Goal: Task Accomplishment & Management: Use online tool/utility

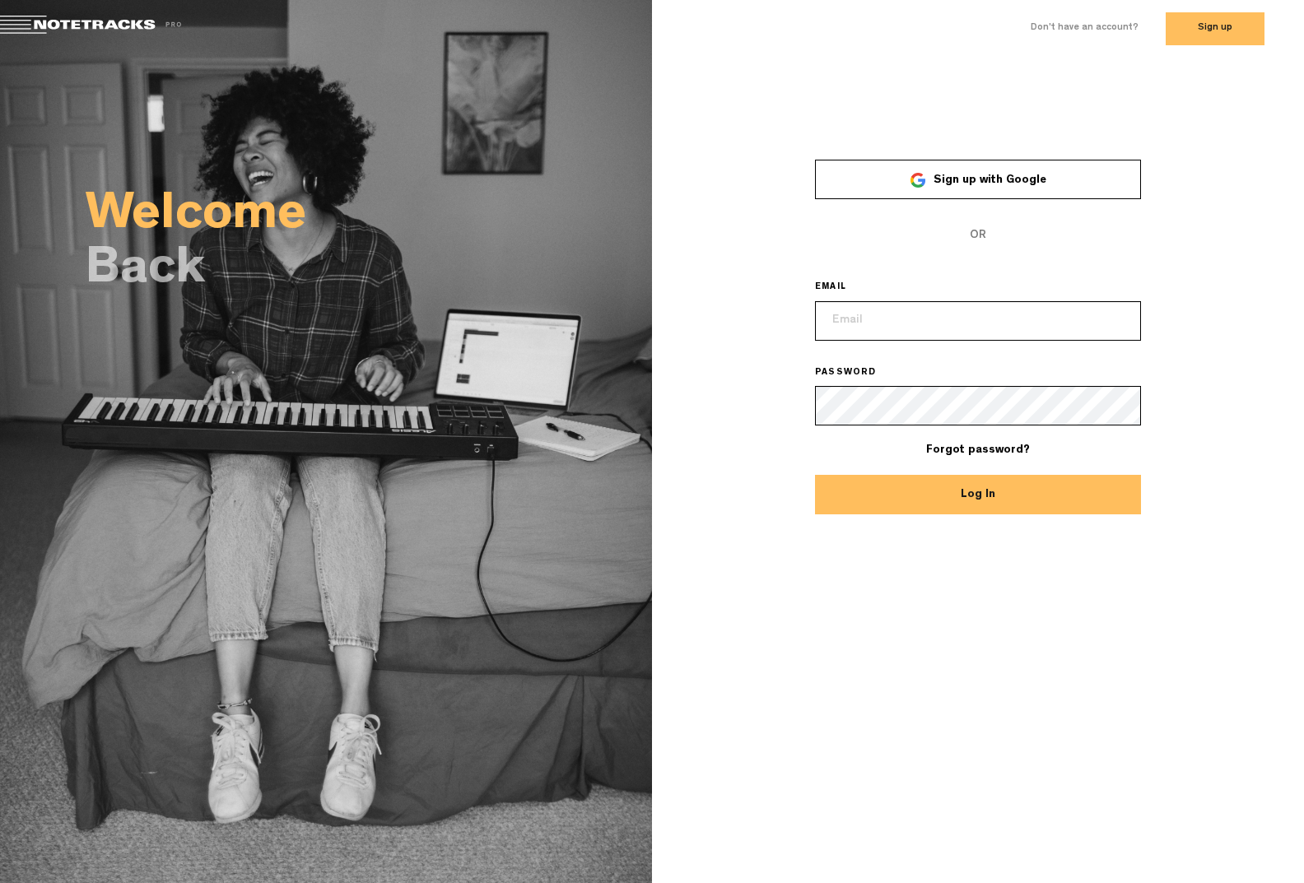
click at [1016, 491] on button "Log In" at bounding box center [978, 495] width 326 height 40
click at [931, 318] on input "email" at bounding box center [978, 321] width 326 height 40
drag, startPoint x: 952, startPoint y: 354, endPoint x: 1092, endPoint y: 370, distance: 140.9
click at [953, 355] on form "Sign up with Google OR EMAIL PASSWORD Forgot password? Log In" at bounding box center [978, 338] width 326 height 356
click at [1036, 494] on button "Log In" at bounding box center [978, 495] width 326 height 40
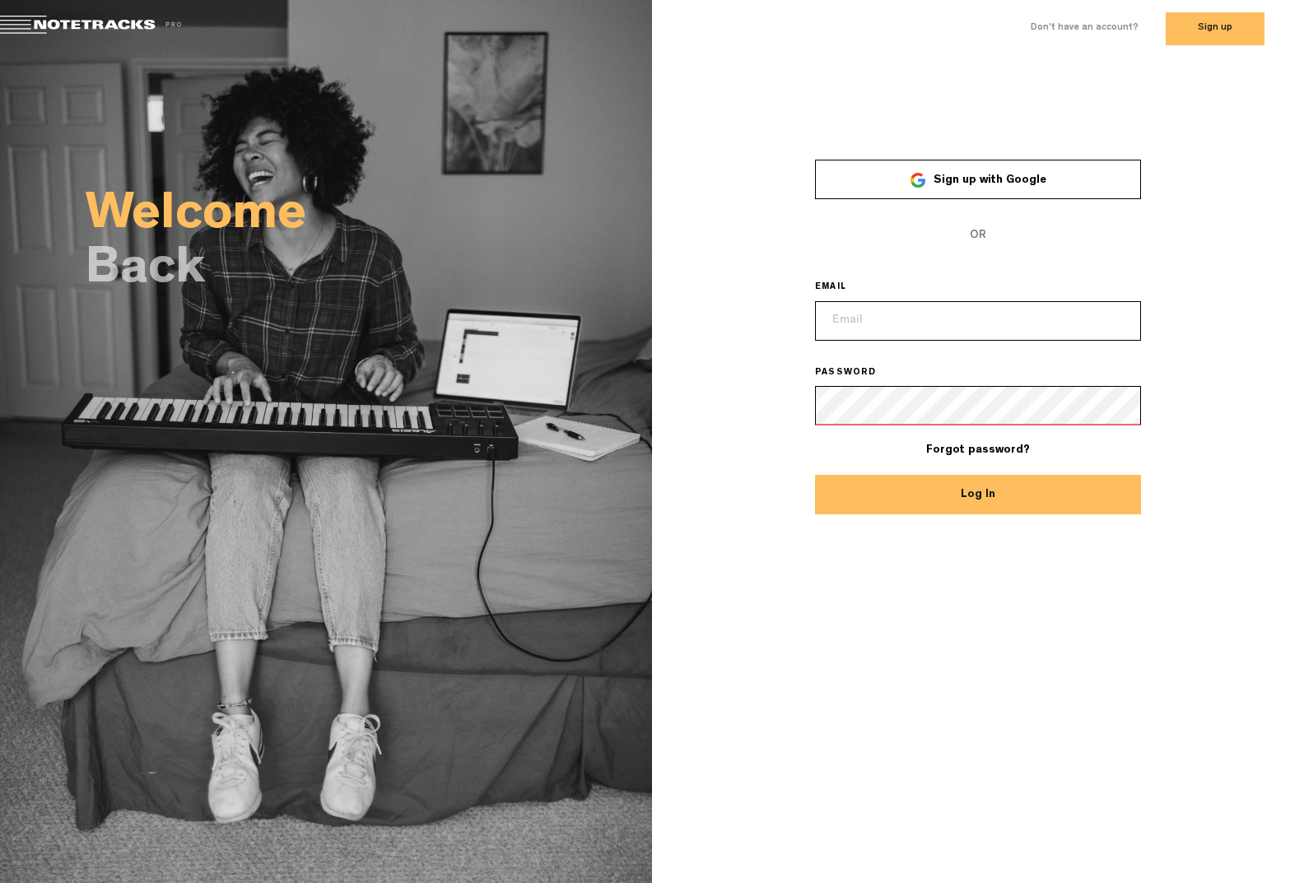
click at [965, 311] on input "email" at bounding box center [978, 321] width 326 height 40
click at [936, 328] on input "email" at bounding box center [978, 321] width 326 height 40
click at [928, 301] on input "email" at bounding box center [978, 321] width 326 height 40
click at [909, 328] on input "email" at bounding box center [978, 321] width 326 height 40
paste input "[PERSON_NAME][EMAIL_ADDRESS][DOMAIN_NAME]"
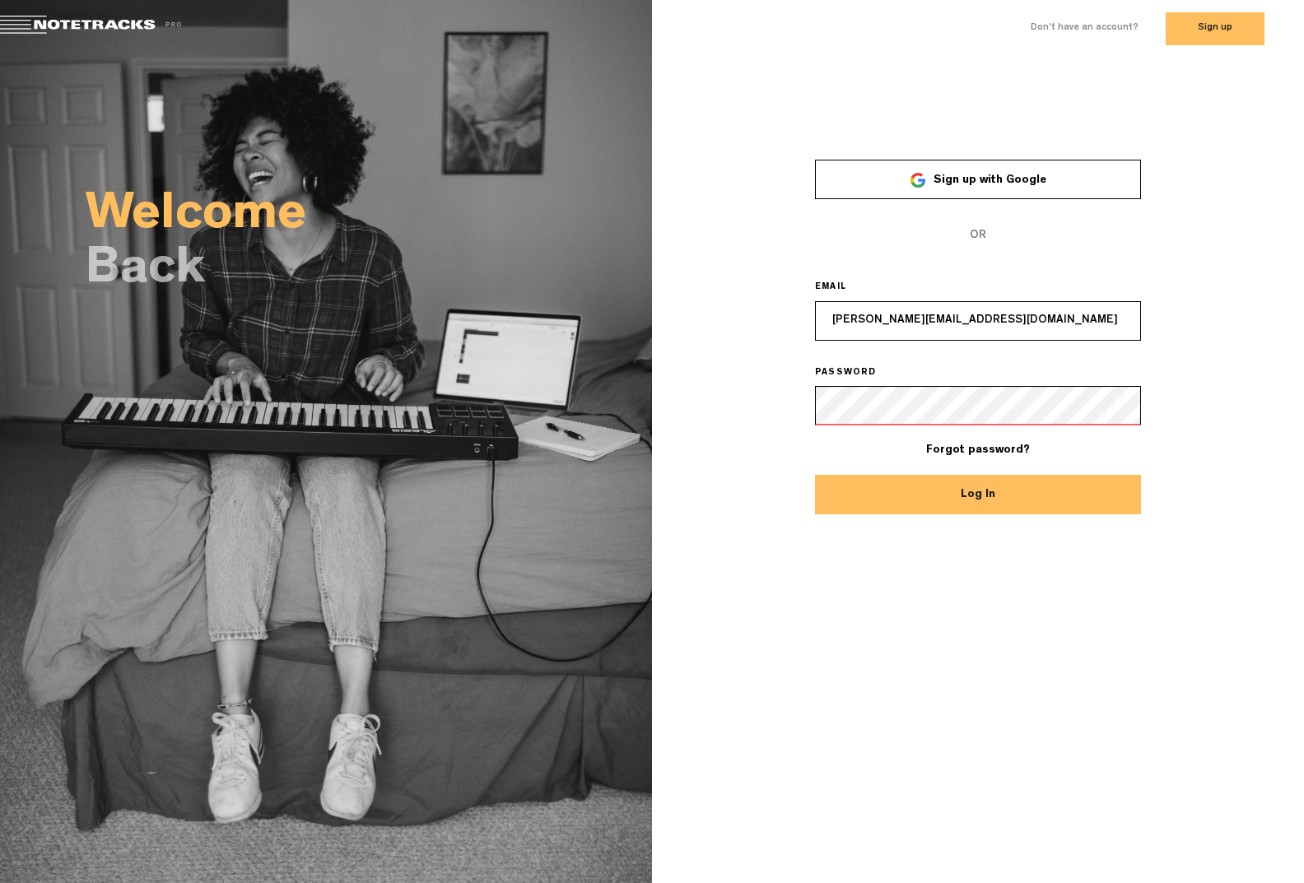
type input "[PERSON_NAME][EMAIL_ADDRESS][DOMAIN_NAME]"
click at [1029, 486] on button "Log In" at bounding box center [978, 495] width 326 height 40
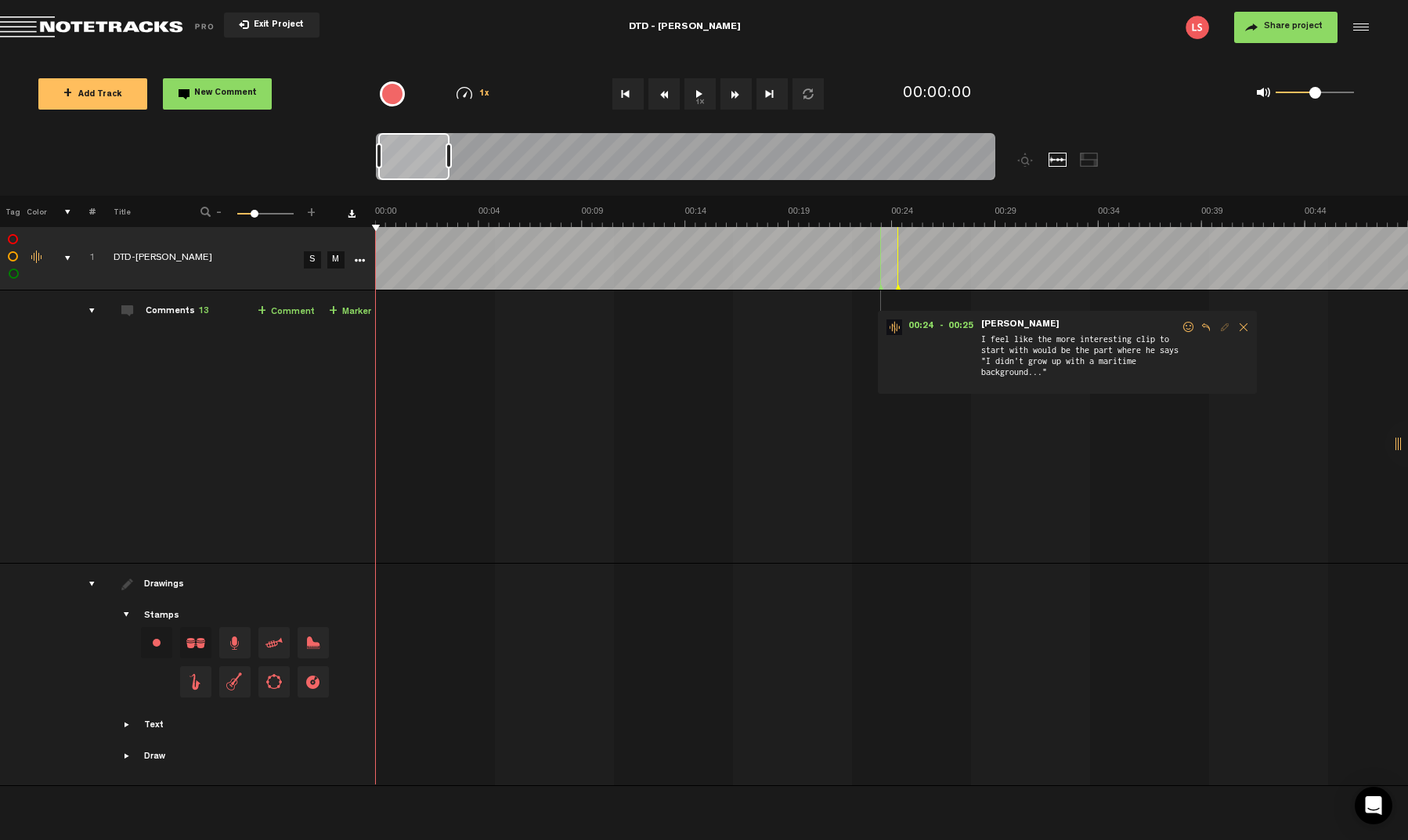
drag, startPoint x: 401, startPoint y: 164, endPoint x: 449, endPoint y: 165, distance: 48.0
click at [449, 165] on div at bounding box center [448, 156] width 7 height 25
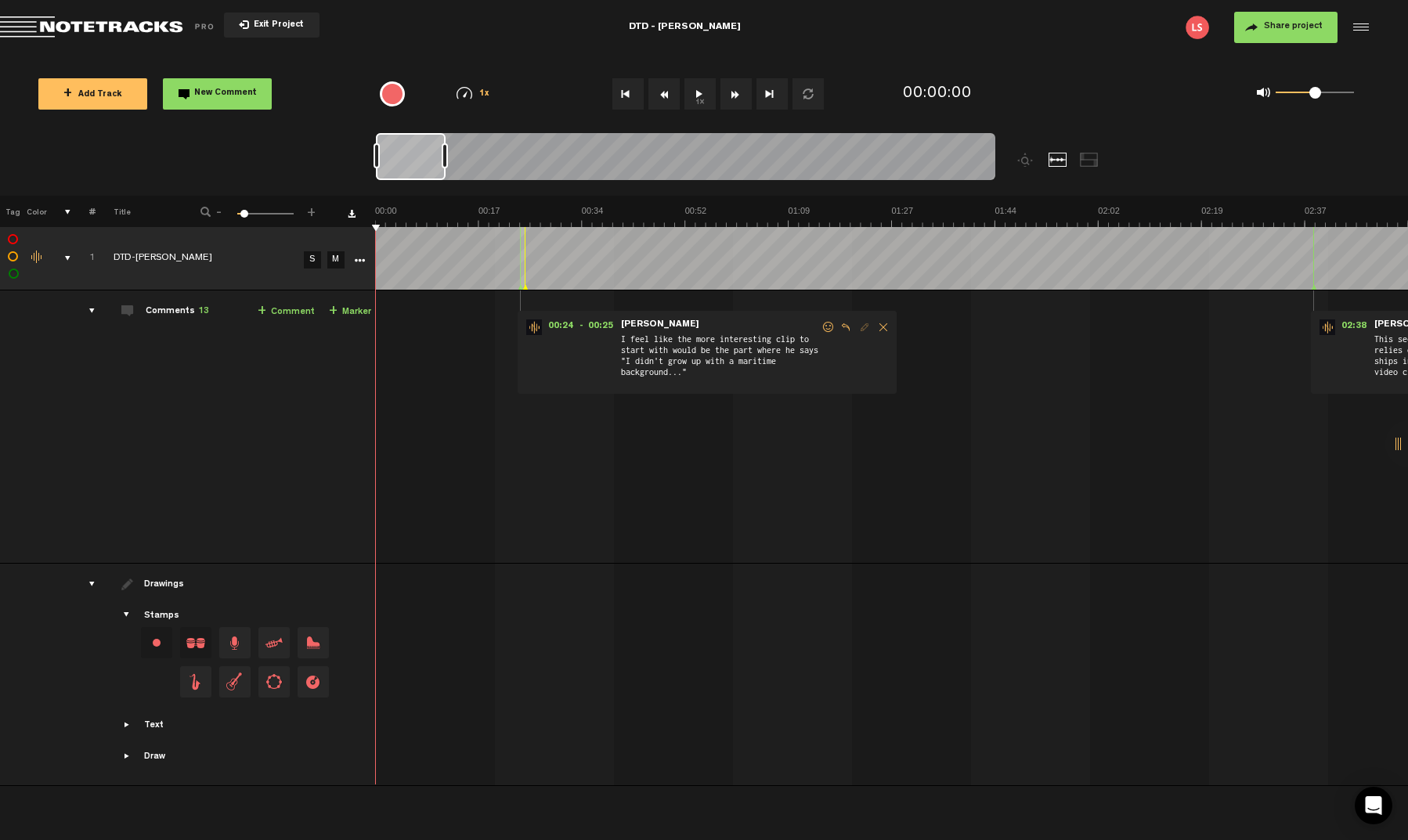
drag, startPoint x: 421, startPoint y: 162, endPoint x: 404, endPoint y: 180, distance: 24.8
click at [404, 180] on div at bounding box center [685, 159] width 619 height 52
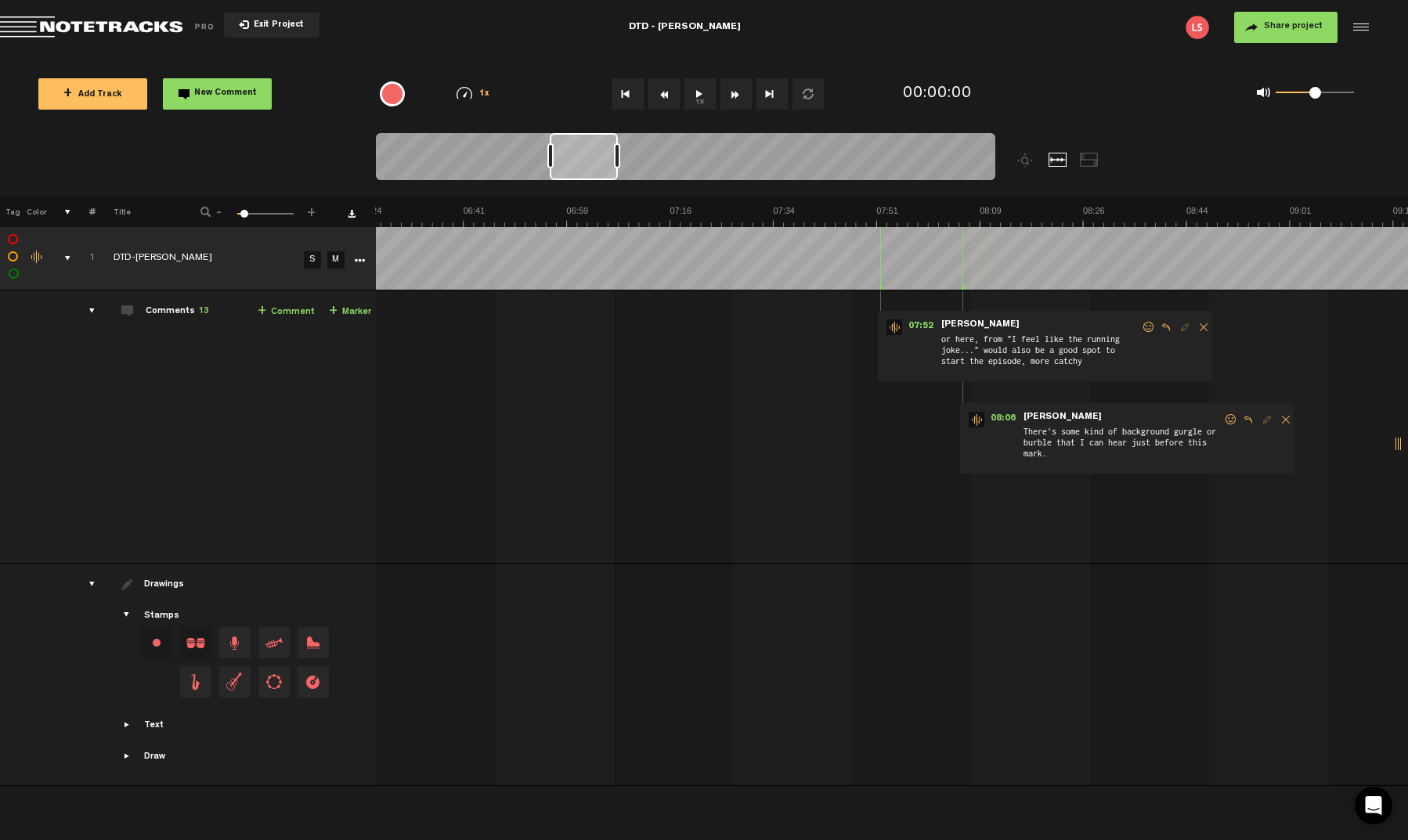
scroll to position [0, 2298]
drag, startPoint x: 405, startPoint y: 166, endPoint x: 580, endPoint y: 179, distance: 175.5
click at [580, 179] on div at bounding box center [585, 156] width 68 height 47
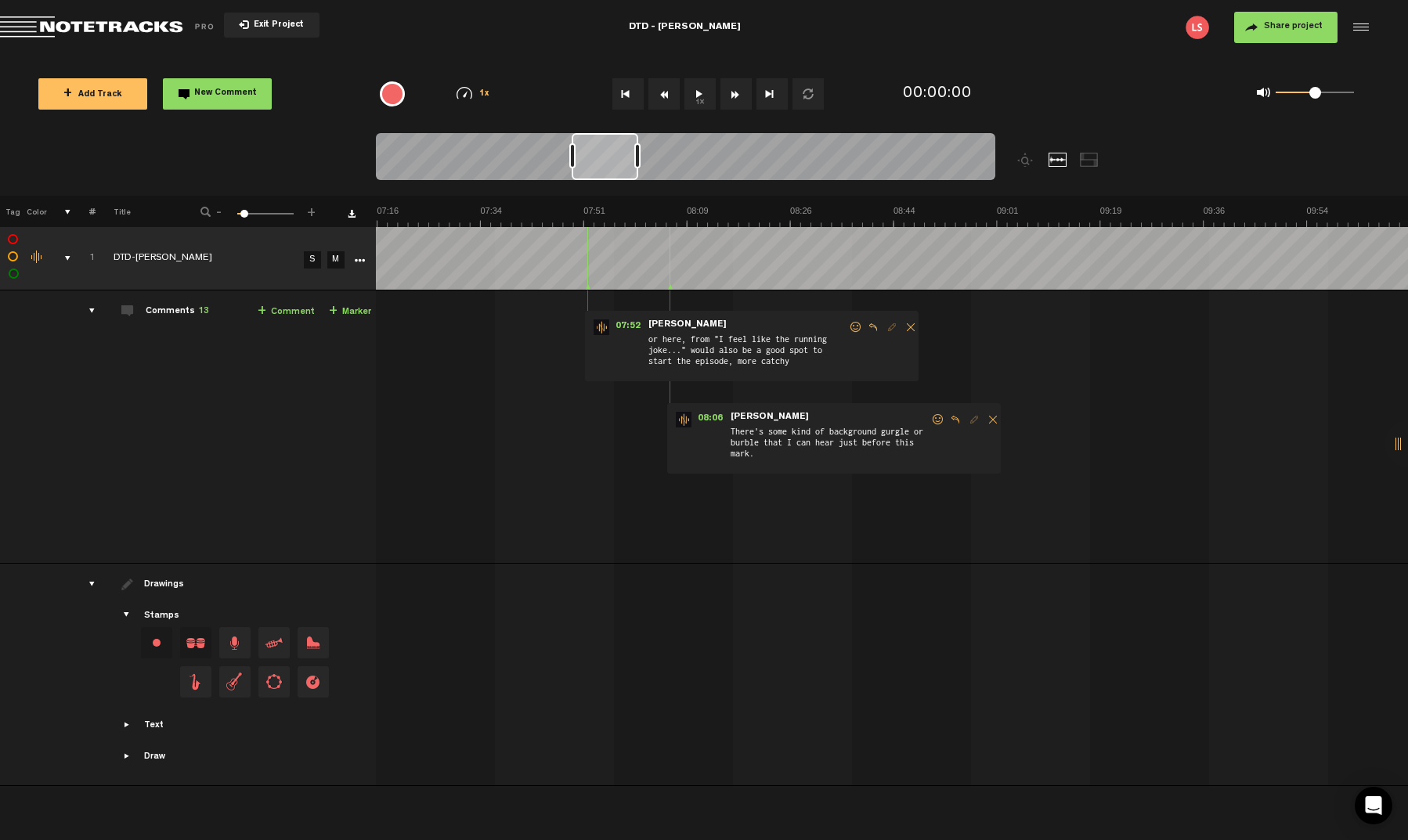
scroll to position [0, 2601]
drag, startPoint x: 589, startPoint y: 157, endPoint x: 612, endPoint y: 161, distance: 23.3
click at [612, 161] on div at bounding box center [606, 156] width 67 height 47
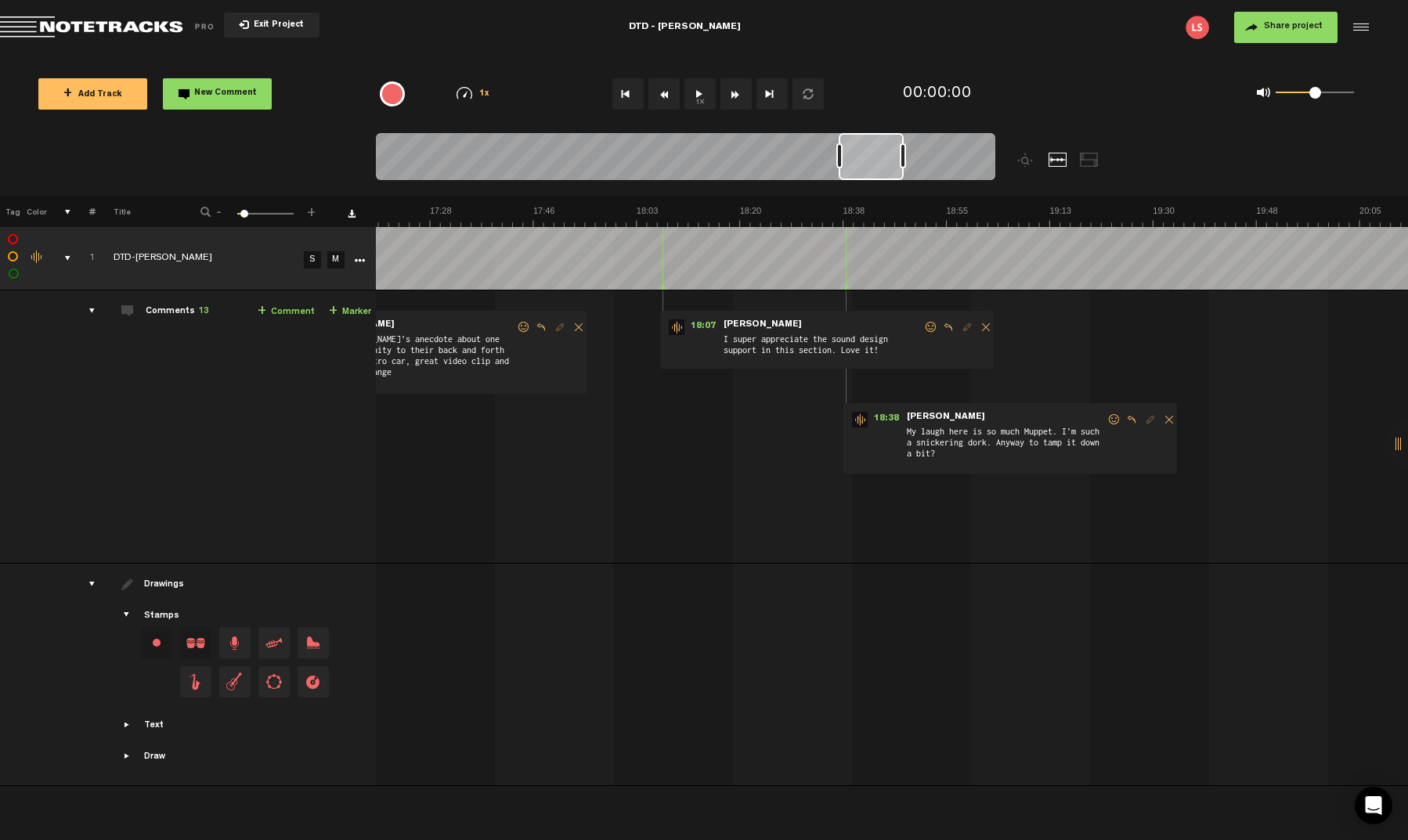
scroll to position [0, 6163]
drag, startPoint x: 591, startPoint y: 163, endPoint x: 856, endPoint y: 202, distance: 267.9
click at [856, 55] on div "Loading... 100% + Add Track New Comment 1x 0.25x 0.5x 0.75x 1x 1.25x 1.5x 1.75x…" at bounding box center [704, 55] width 1408 height 0
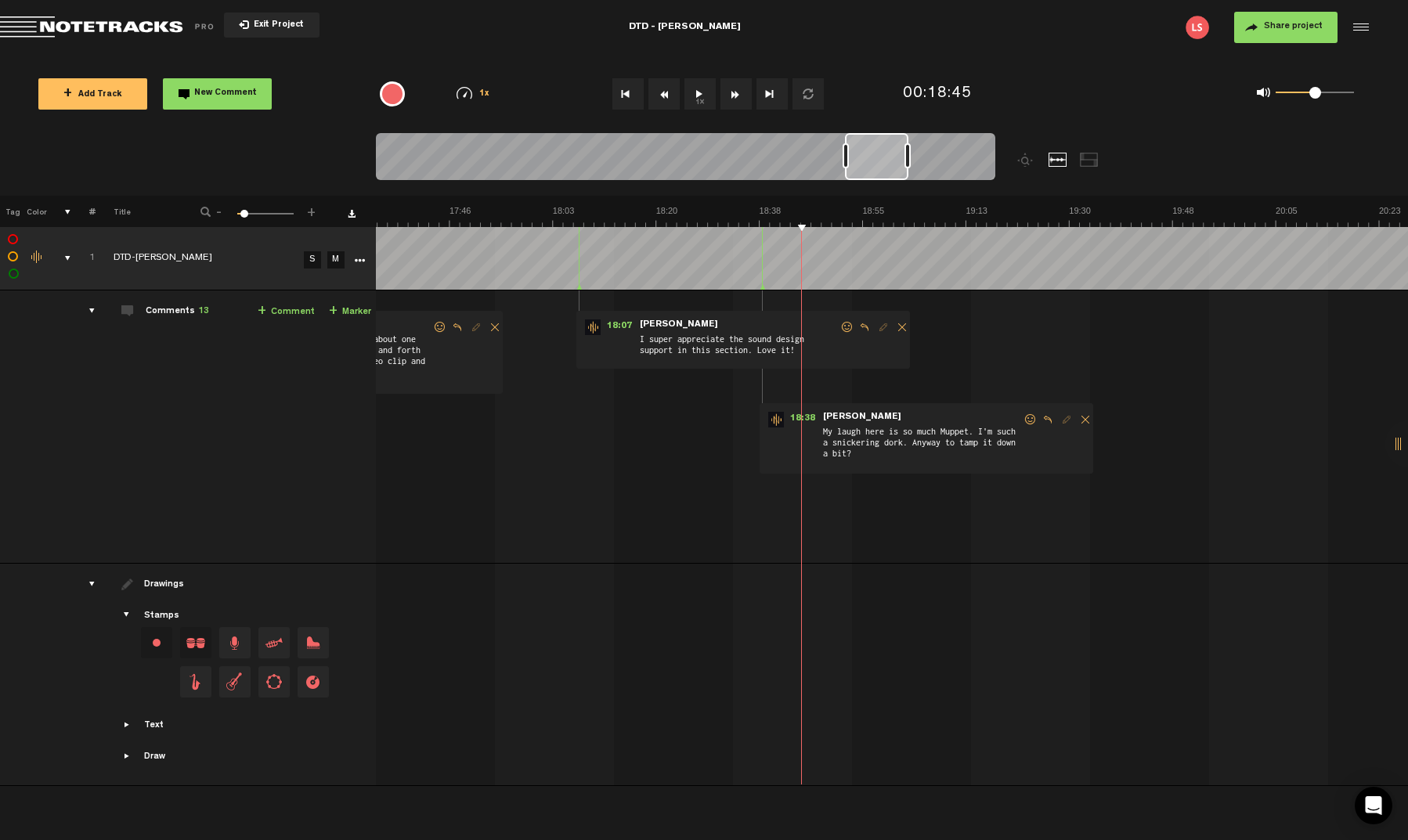
scroll to position [0, 6413]
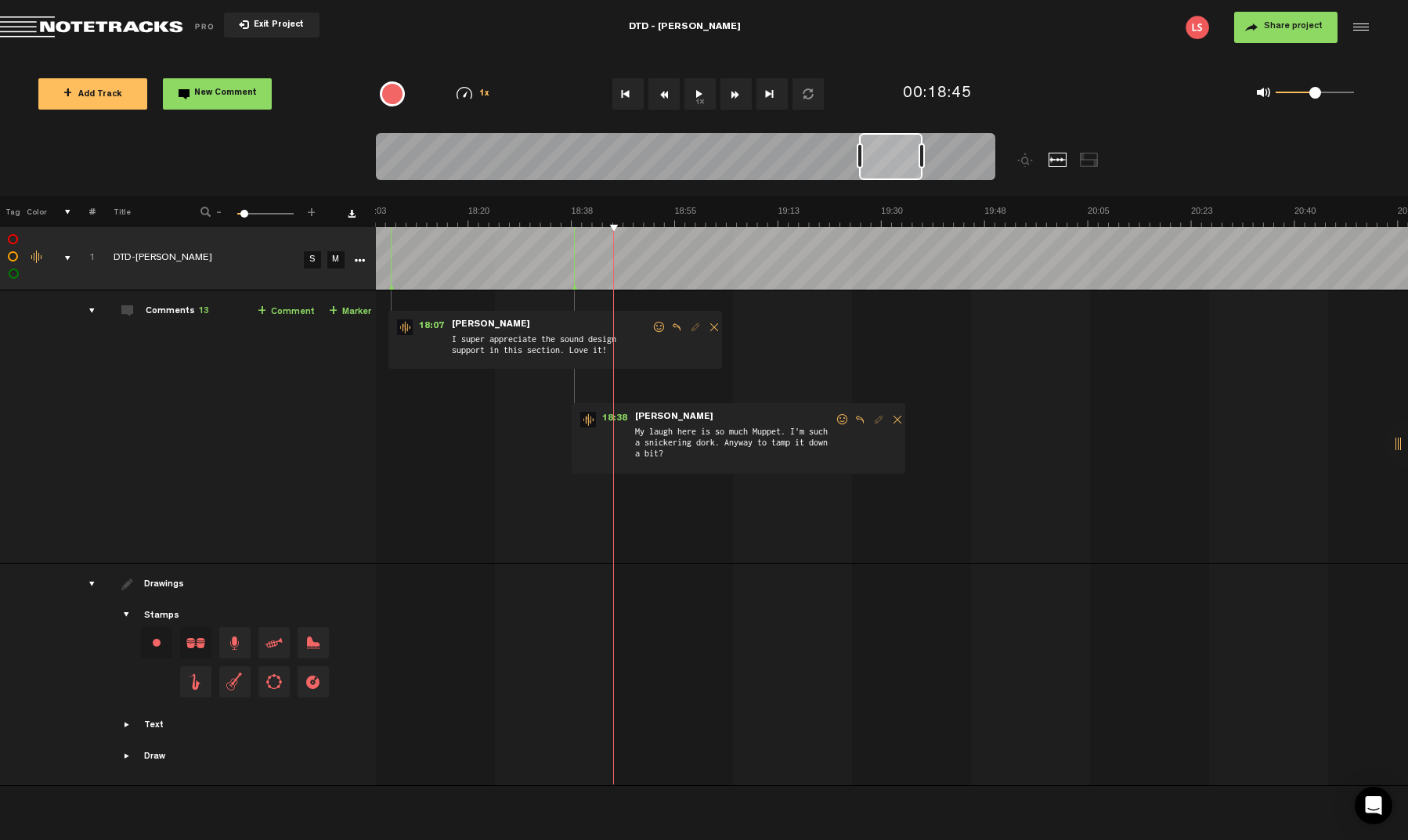
drag, startPoint x: 872, startPoint y: 156, endPoint x: 917, endPoint y: 166, distance: 46.1
click at [917, 166] on div at bounding box center [890, 156] width 64 height 47
click at [942, 173] on div at bounding box center [685, 159] width 619 height 52
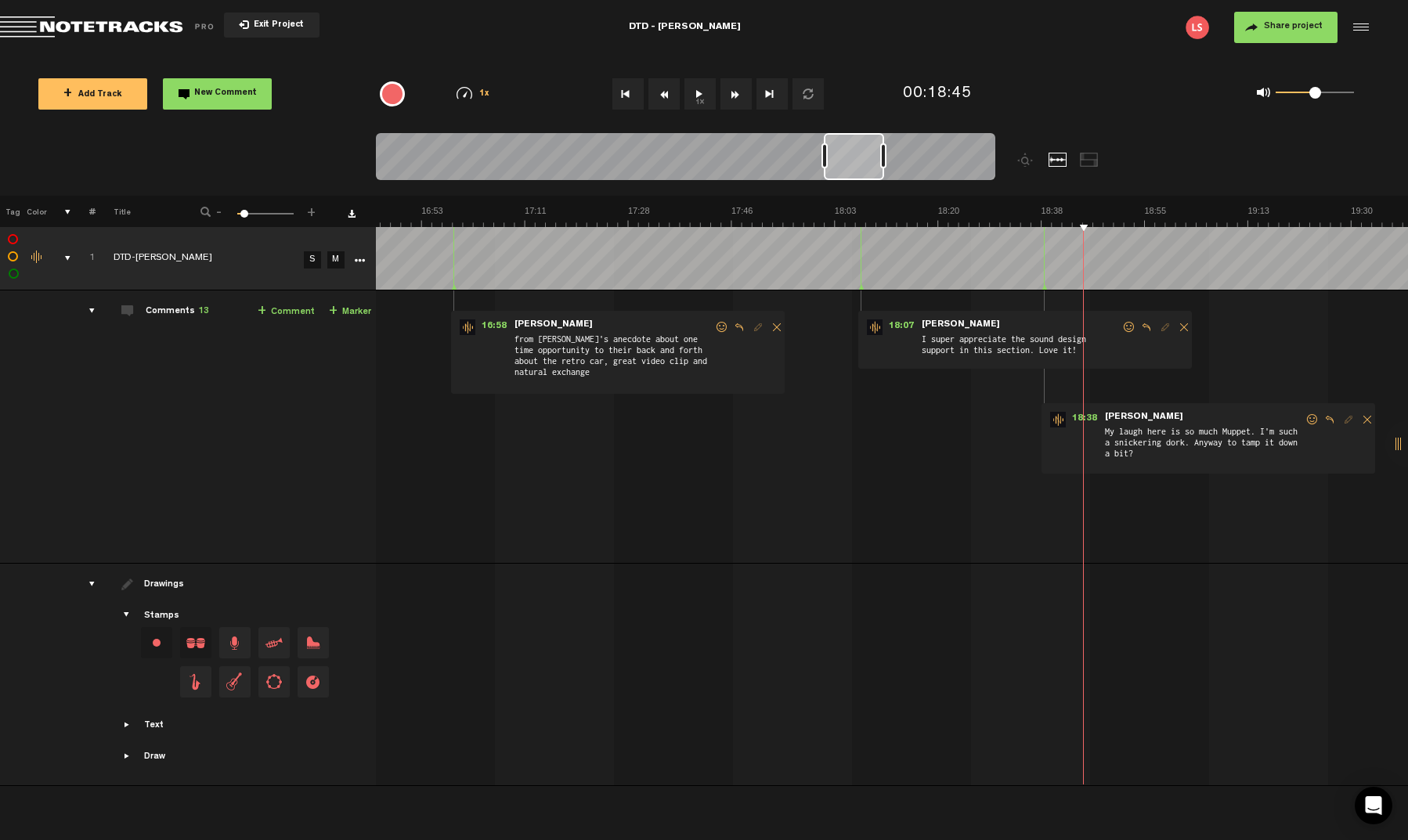
scroll to position [0, 6455]
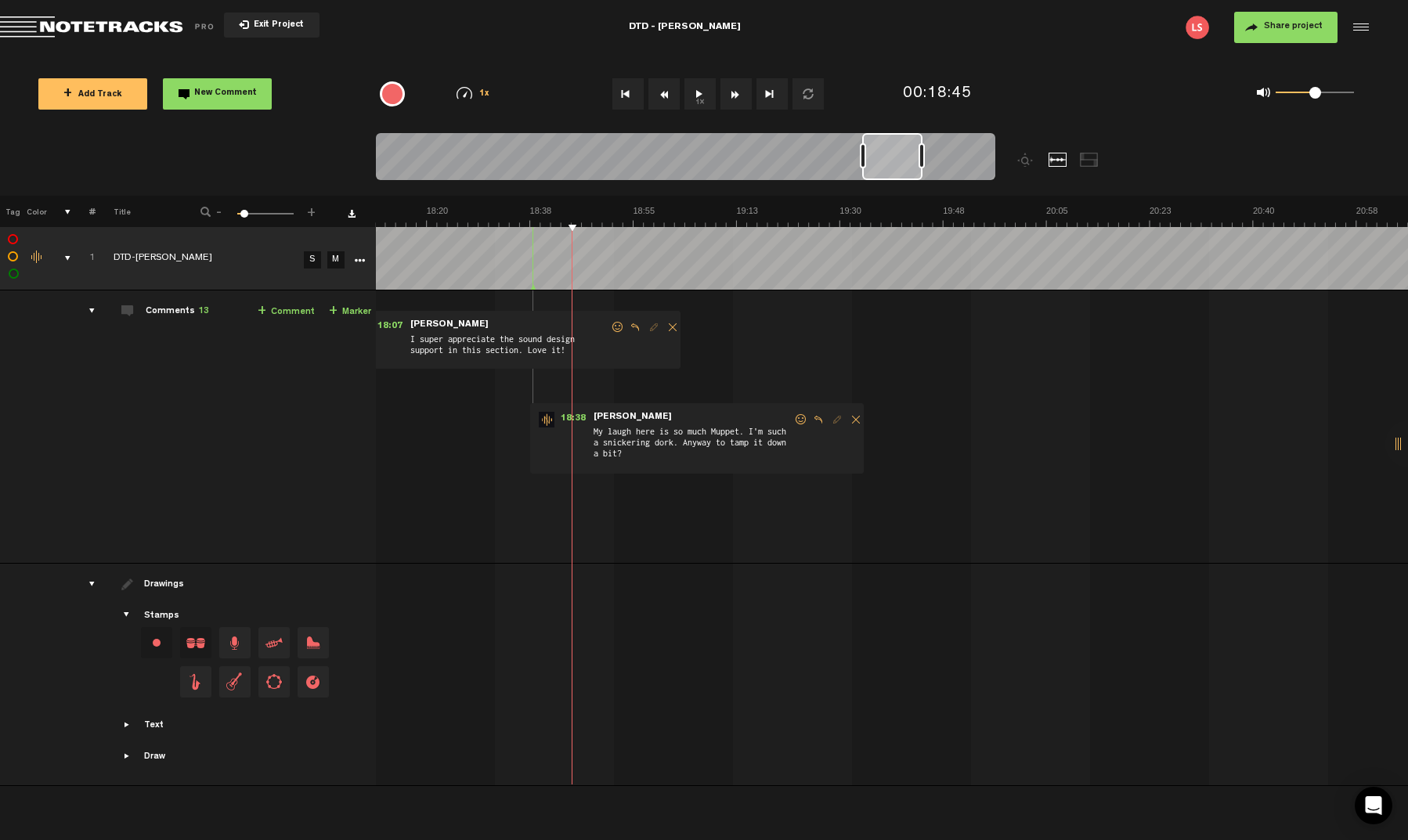
click at [988, 175] on div at bounding box center [685, 159] width 619 height 52
drag, startPoint x: 920, startPoint y: 160, endPoint x: 909, endPoint y: 156, distance: 11.7
click at [912, 156] on div at bounding box center [914, 156] width 7 height 25
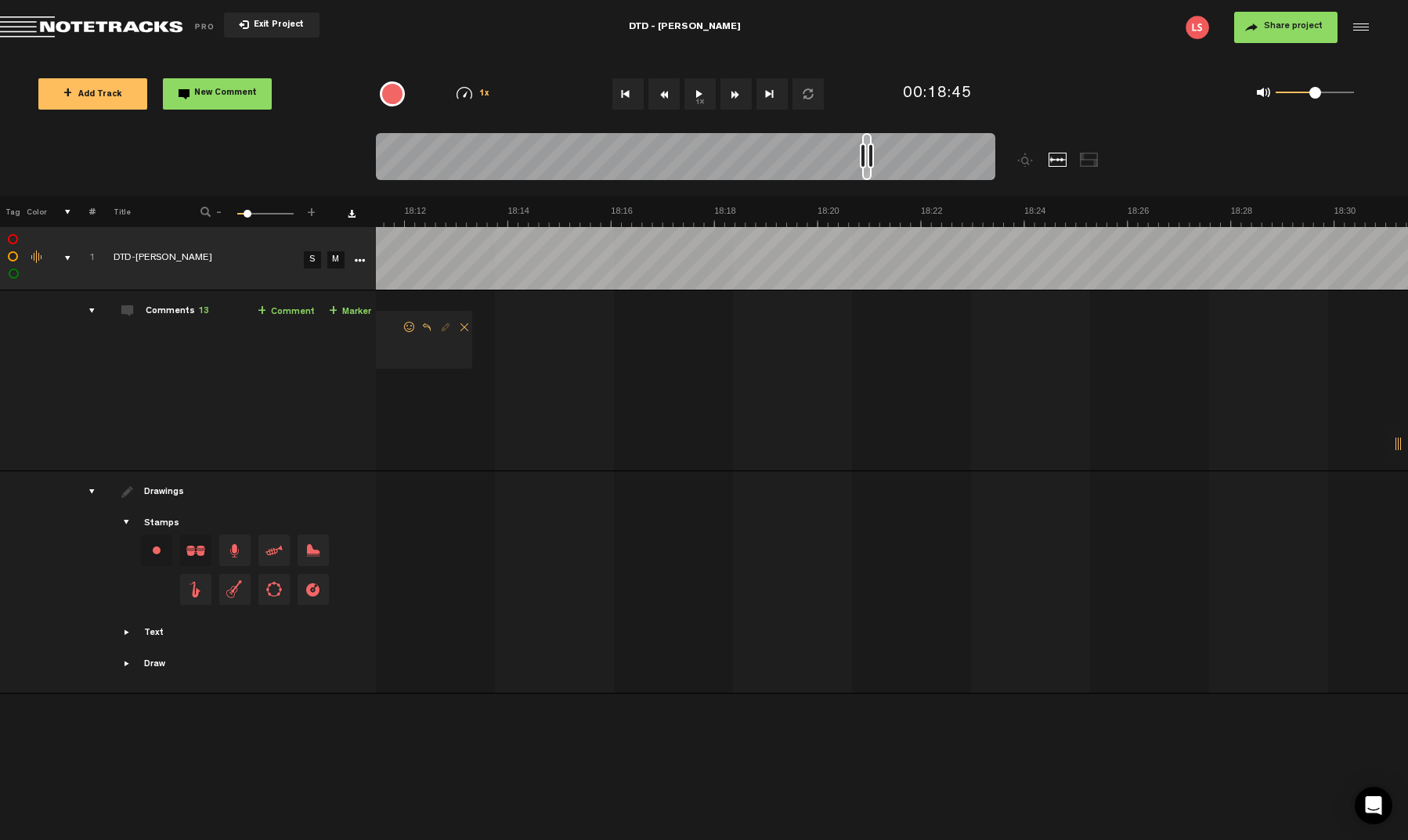
scroll to position [0, 0]
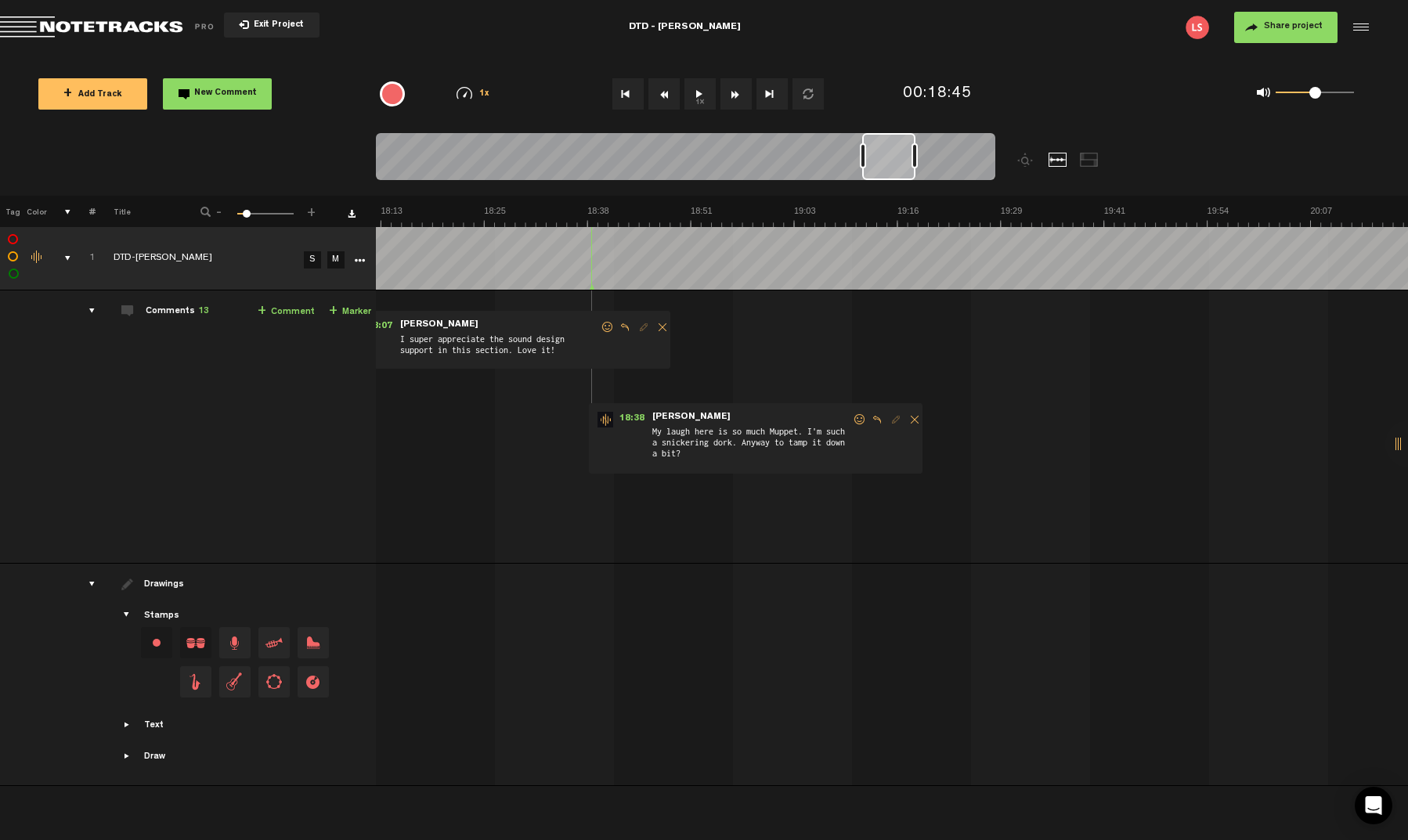
click at [992, 168] on div at bounding box center [685, 159] width 619 height 52
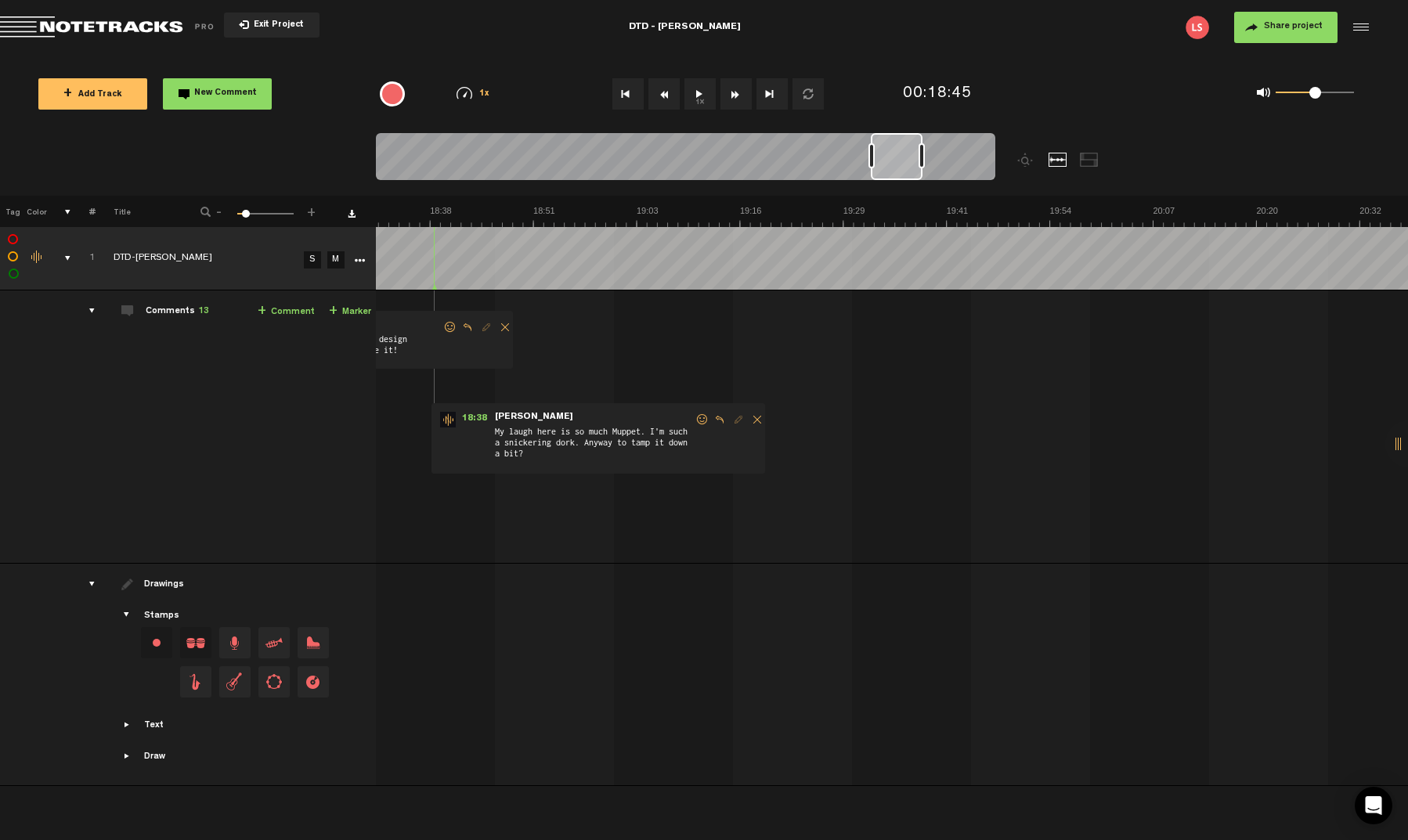
click at [980, 166] on div at bounding box center [685, 159] width 619 height 52
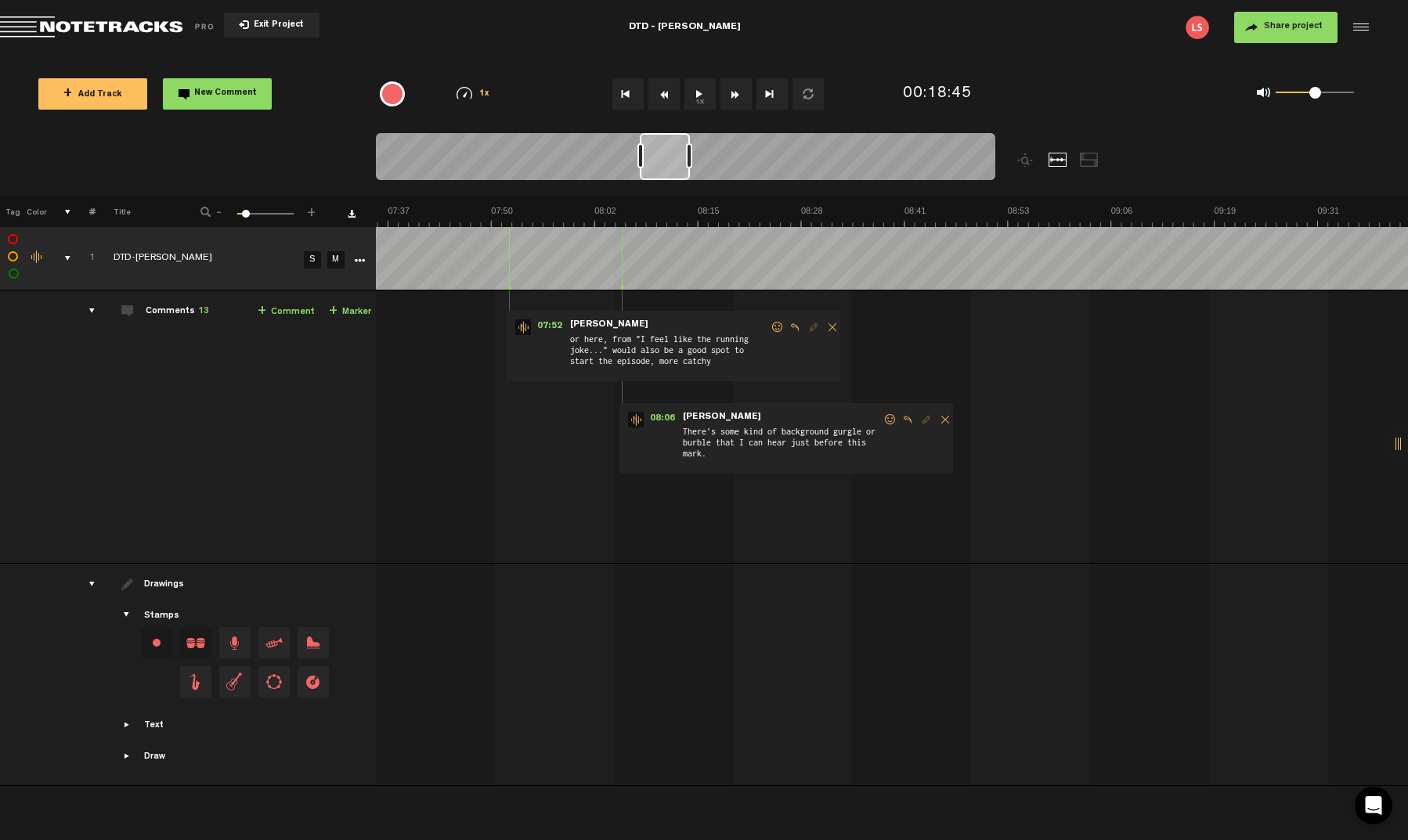
scroll to position [0, 9063]
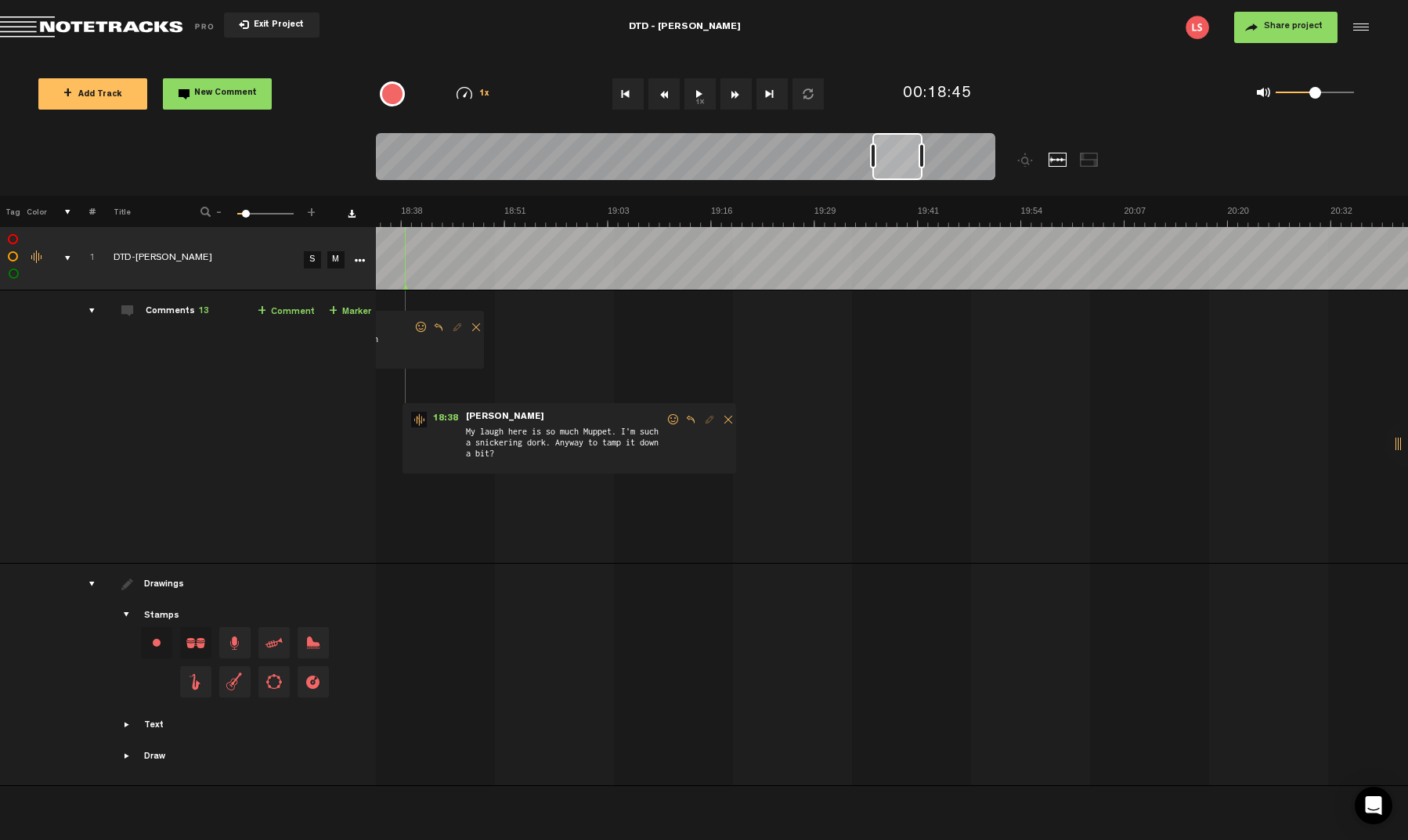
drag, startPoint x: 902, startPoint y: 161, endPoint x: 1028, endPoint y: 142, distance: 127.4
click at [1028, 142] on div at bounding box center [763, 165] width 774 height 63
click at [1060, 158] on div at bounding box center [1058, 159] width 19 height 14
click at [1091, 162] on div at bounding box center [1089, 159] width 19 height 14
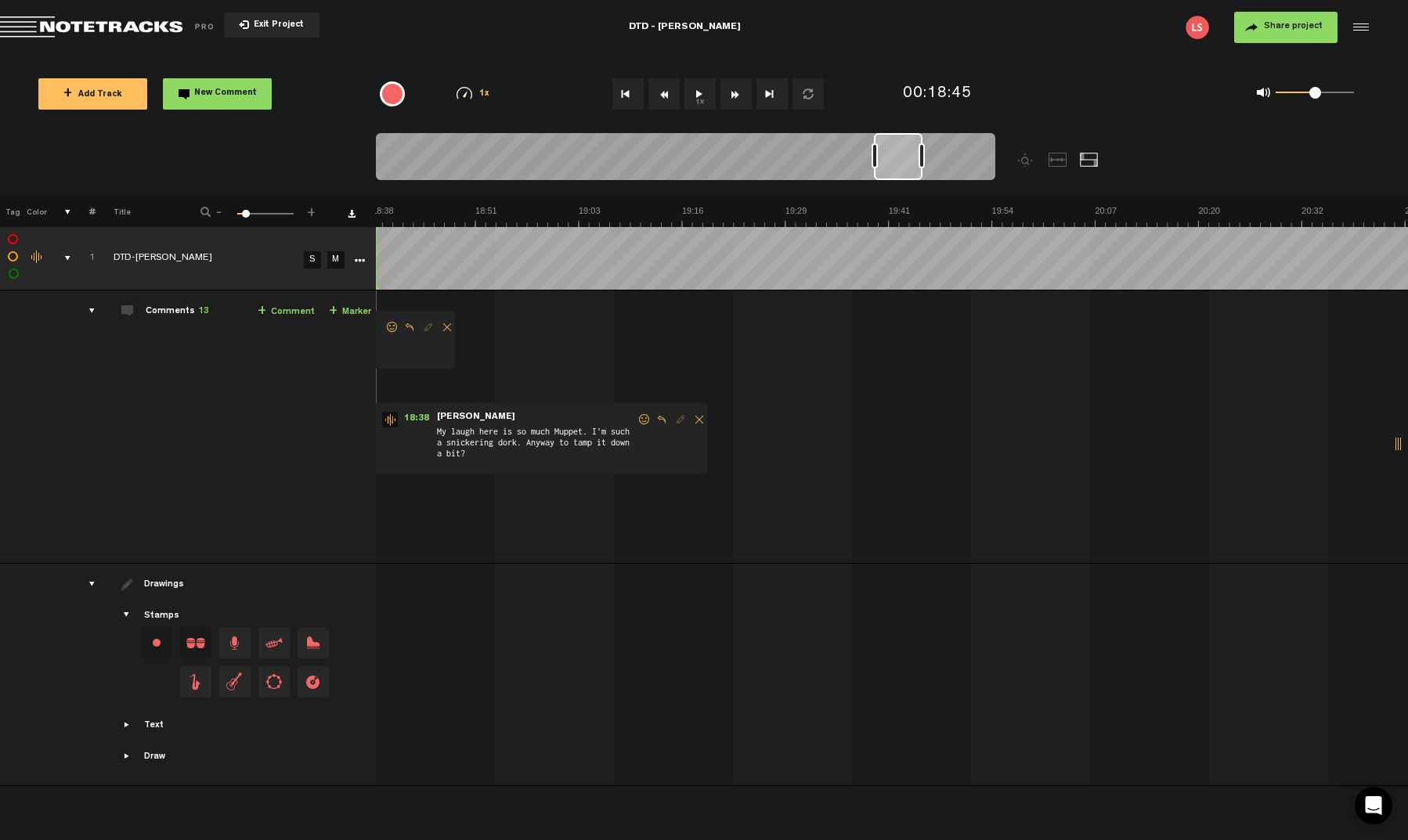
click at [986, 152] on div at bounding box center [685, 159] width 619 height 52
click at [1058, 158] on div at bounding box center [1058, 159] width 19 height 14
click at [958, 151] on div at bounding box center [685, 159] width 619 height 52
click at [188, 309] on div "Comments 13" at bounding box center [177, 312] width 64 height 13
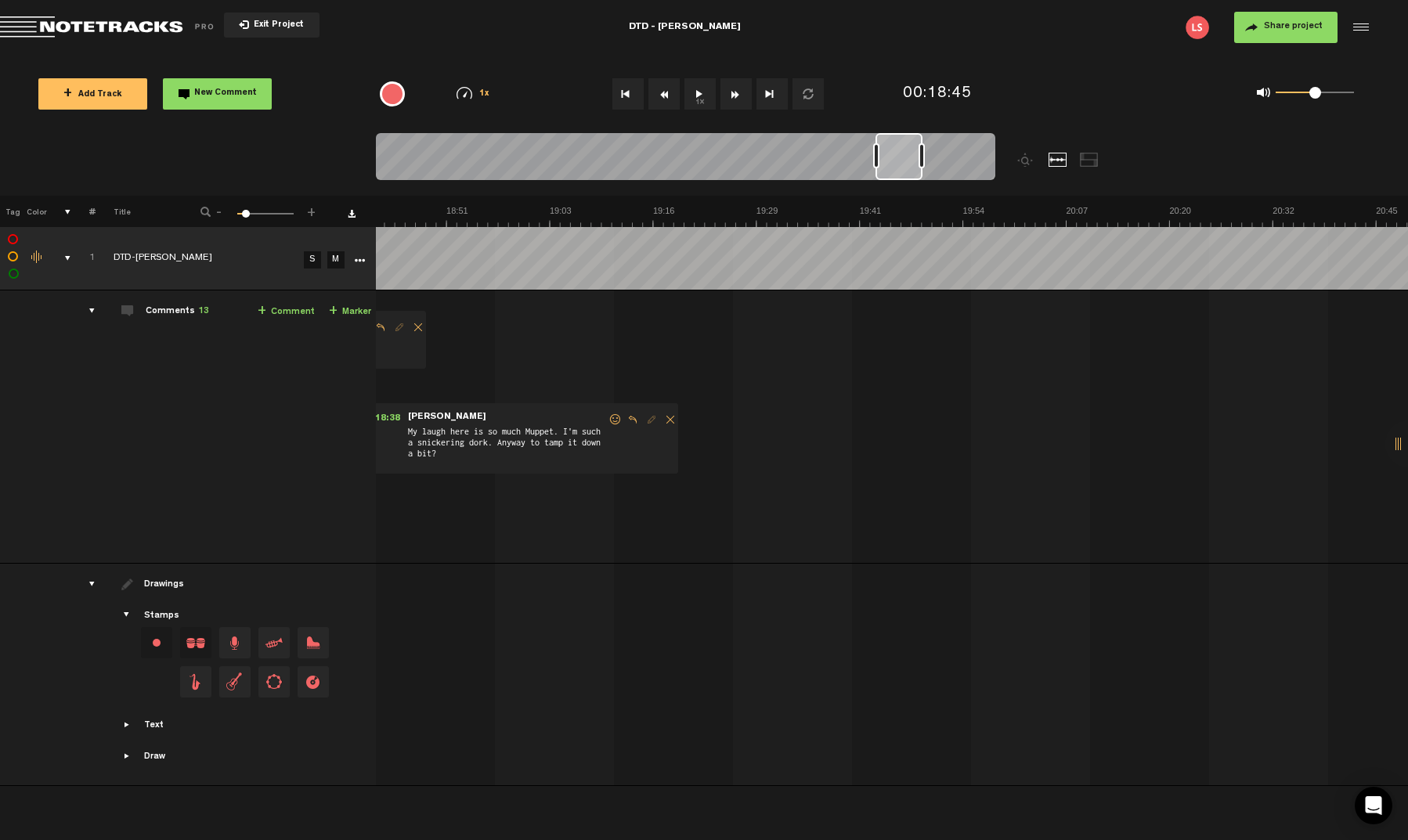
click at [181, 311] on div "Comments 13" at bounding box center [177, 312] width 64 height 13
click at [201, 309] on span "13" at bounding box center [204, 312] width 11 height 10
click at [202, 312] on span "13" at bounding box center [204, 312] width 11 height 10
click at [90, 312] on div "comments" at bounding box center [86, 311] width 25 height 15
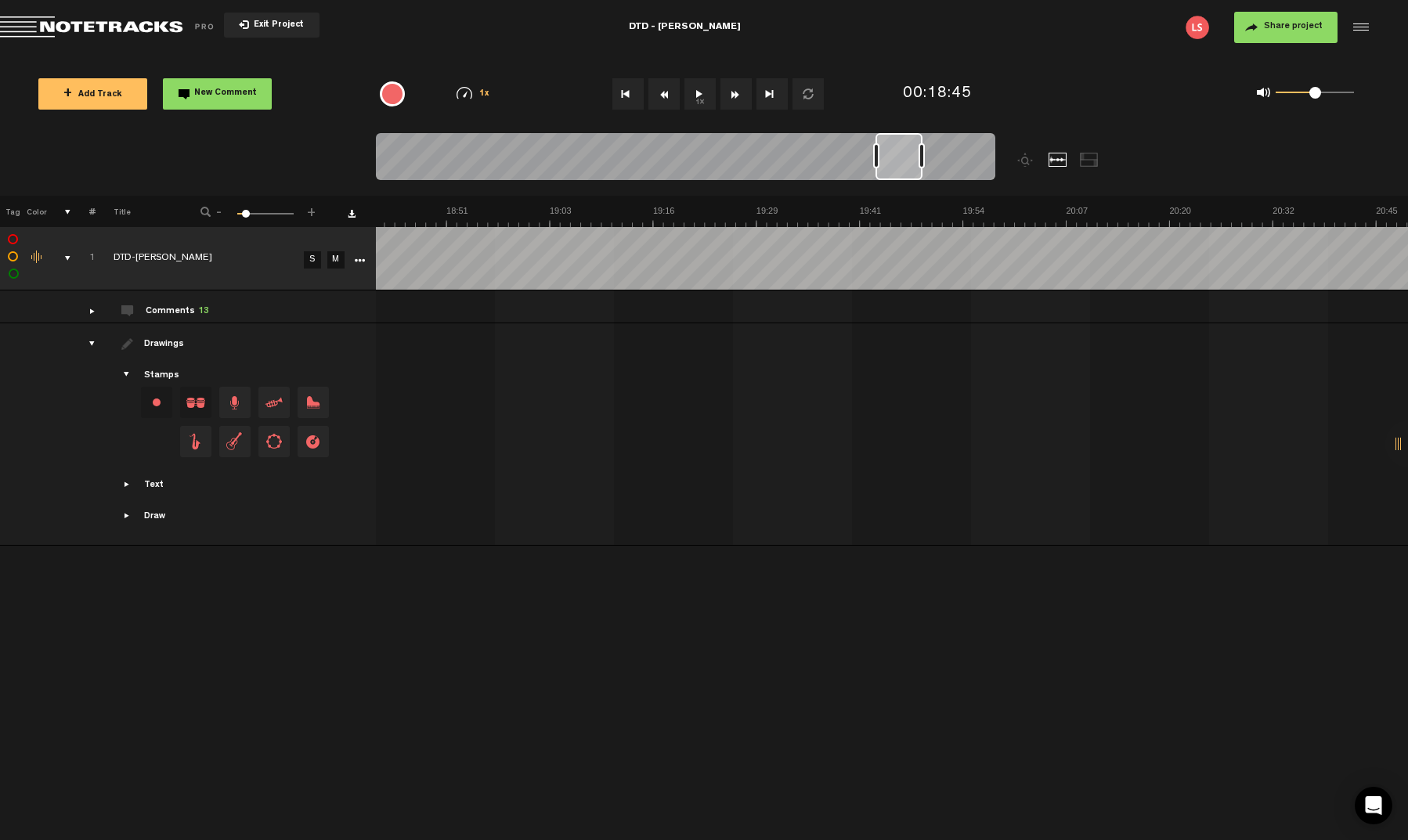
click at [94, 317] on div "comments" at bounding box center [86, 311] width 25 height 15
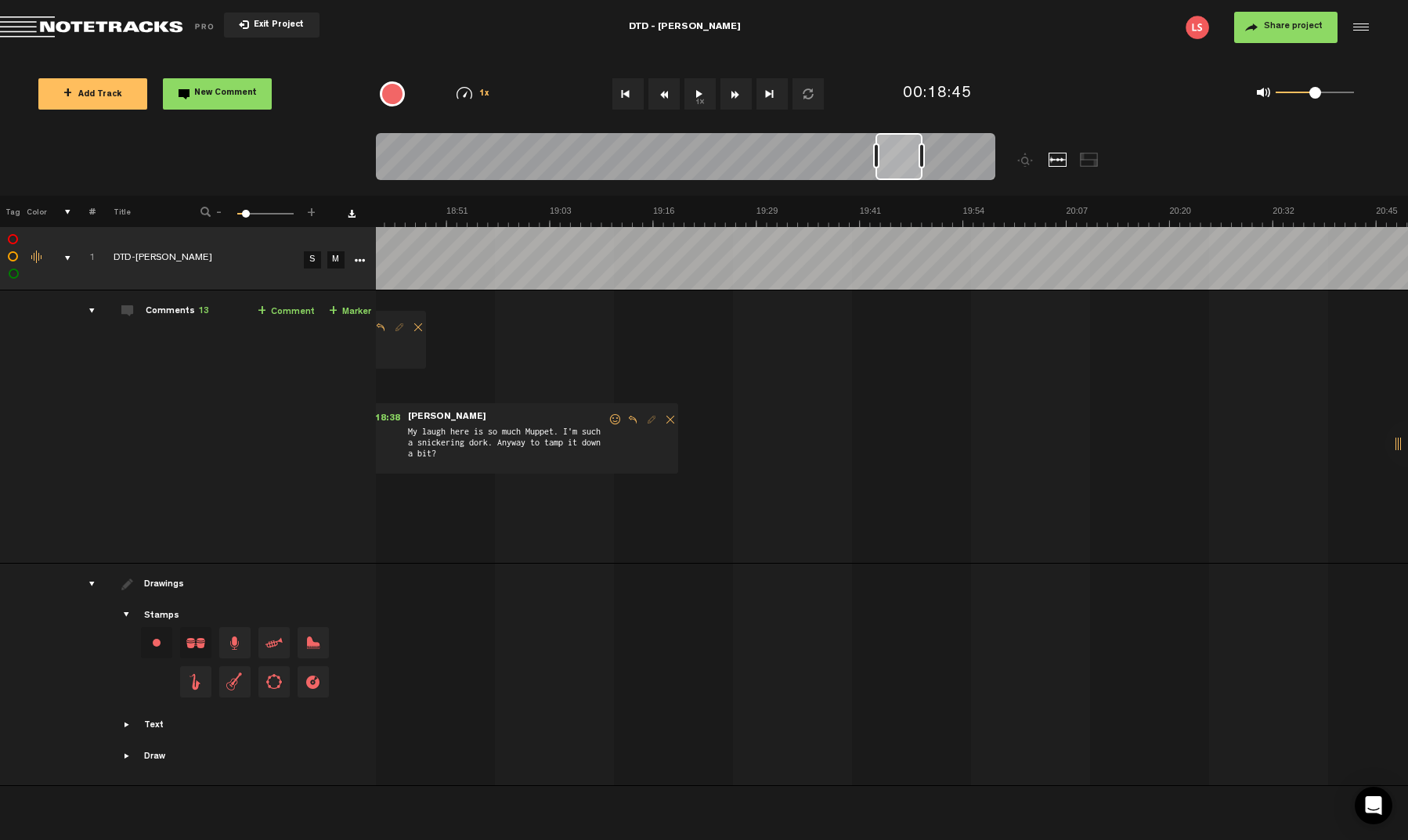
click at [199, 308] on span "13" at bounding box center [204, 312] width 11 height 10
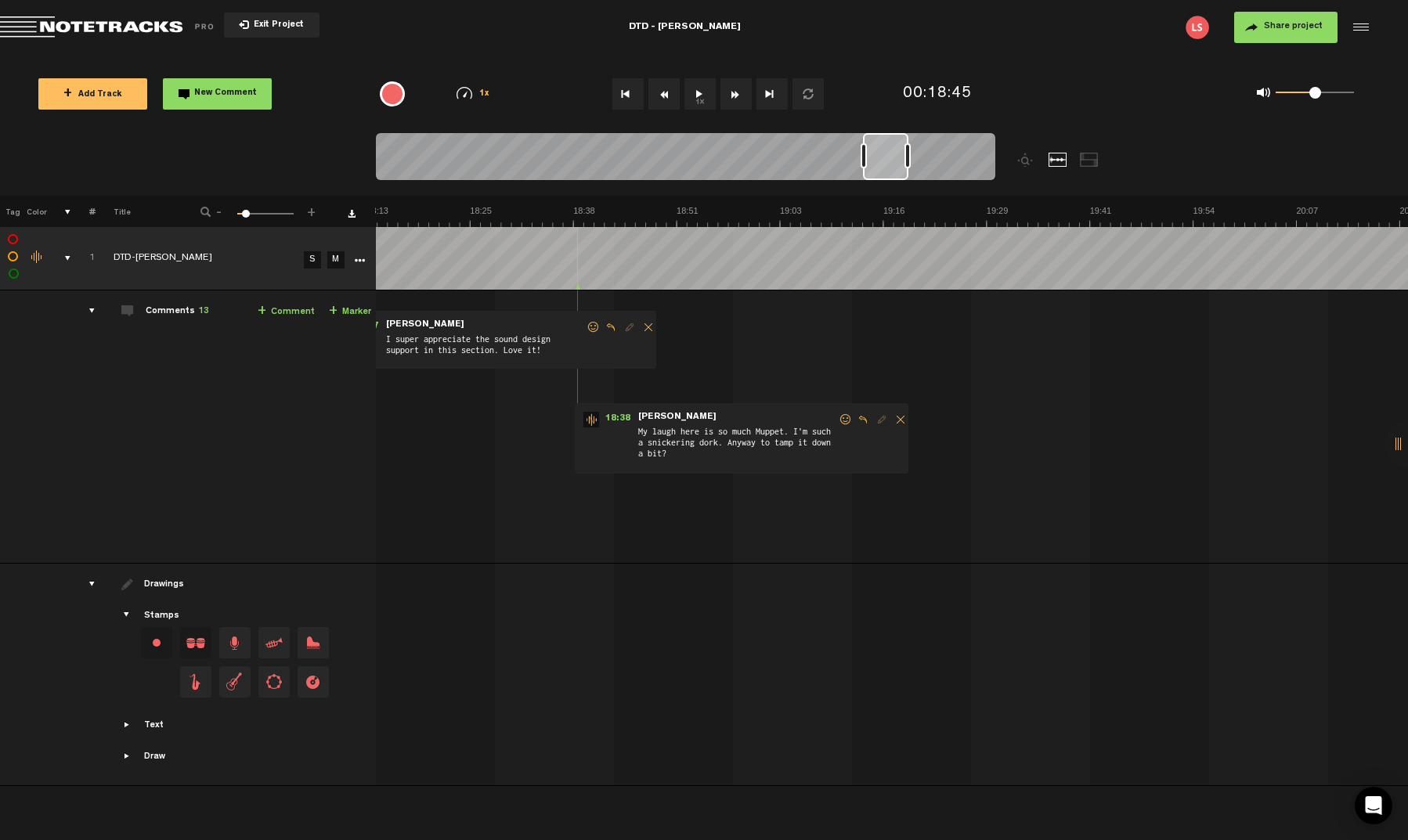
scroll to position [0, 8876]
drag, startPoint x: 893, startPoint y: 166, endPoint x: 880, endPoint y: 168, distance: 13.2
click at [880, 168] on div at bounding box center [885, 156] width 46 height 47
click at [89, 583] on div "drawings" at bounding box center [86, 584] width 25 height 15
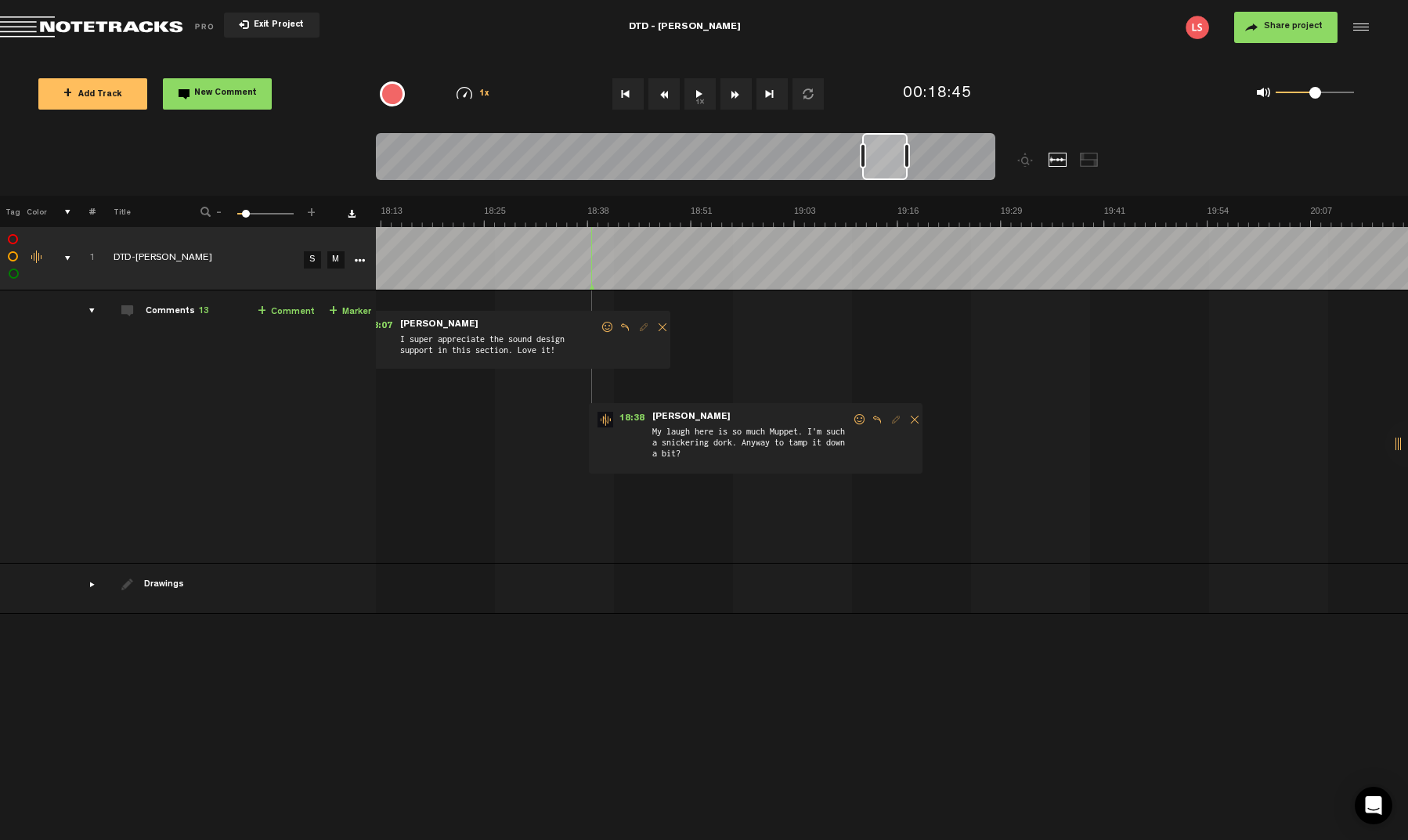
click at [203, 309] on span "13" at bounding box center [204, 312] width 11 height 10
click at [186, 313] on div "Comments 13" at bounding box center [177, 312] width 64 height 13
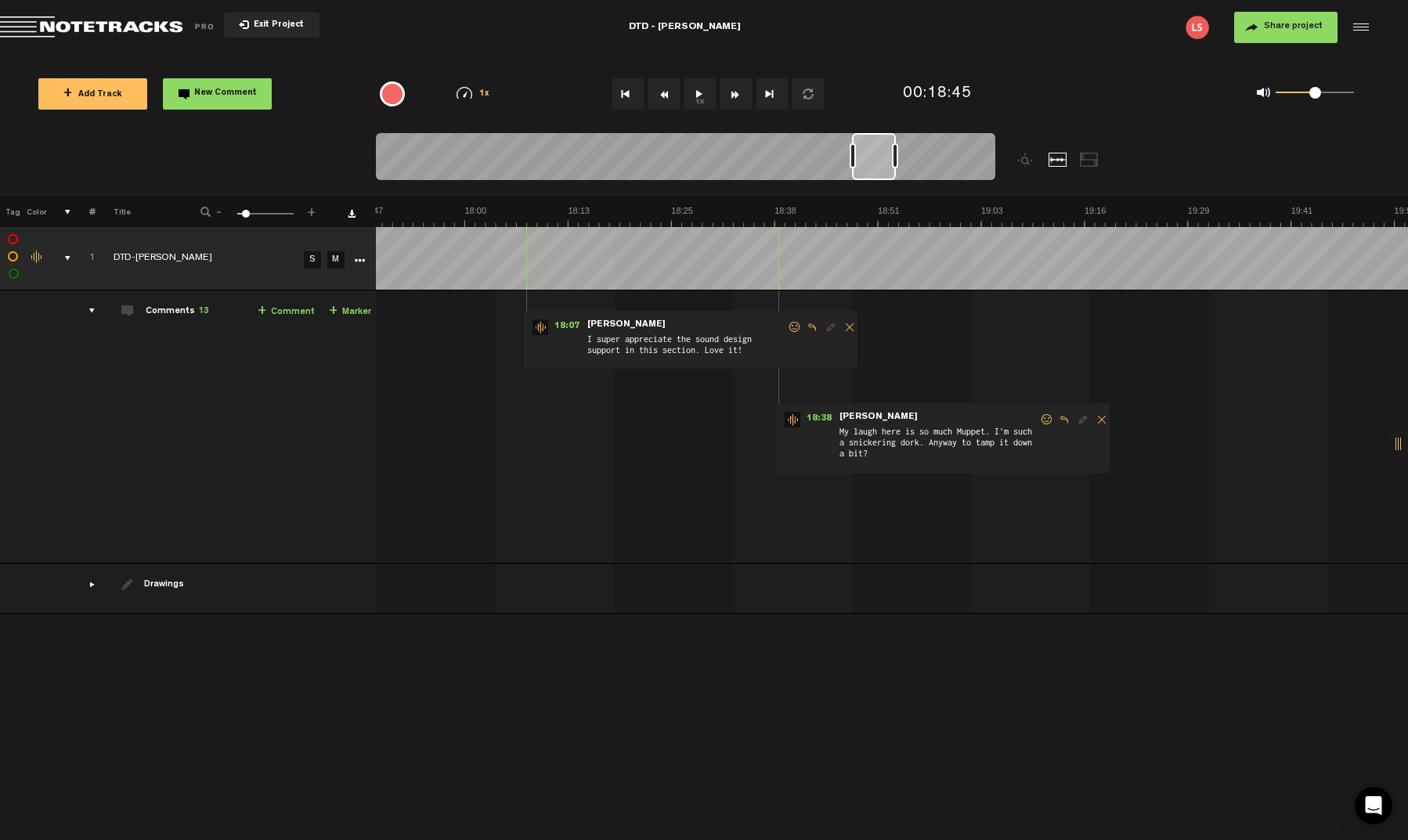
scroll to position [0, 9178]
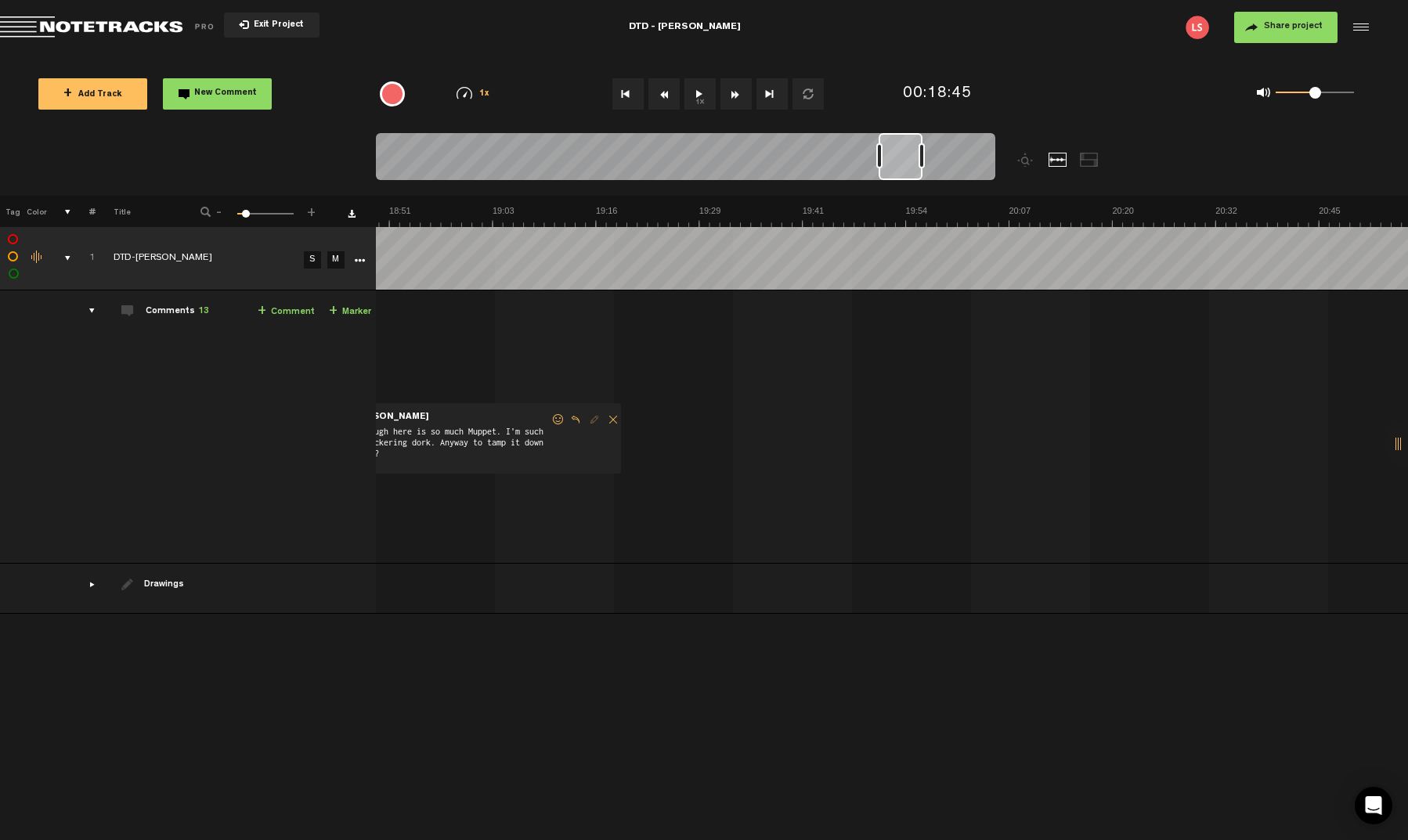
drag, startPoint x: 890, startPoint y: 165, endPoint x: 993, endPoint y: 184, distance: 104.7
click at [993, 184] on div at bounding box center [685, 159] width 619 height 52
click at [1240, 285] on html "Version: [DATE]-prod, Build 1257, Hash: g376cf1d, Branch: master X Your screen …" at bounding box center [704, 420] width 1408 height 840
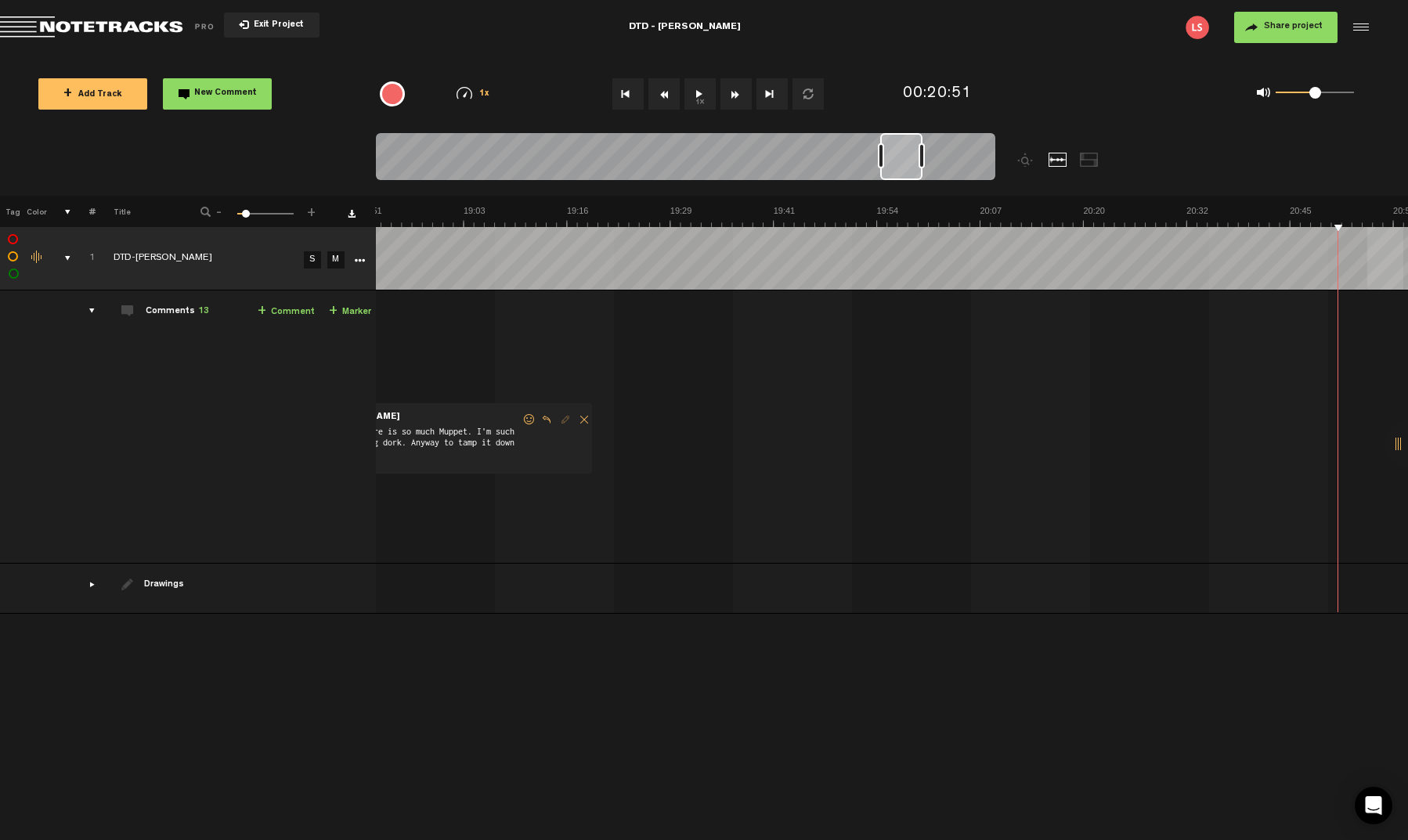
drag, startPoint x: 903, startPoint y: 170, endPoint x: 996, endPoint y: 164, distance: 93.2
click at [996, 164] on div at bounding box center [763, 165] width 774 height 63
click at [984, 158] on div at bounding box center [685, 159] width 619 height 52
click at [958, 157] on div at bounding box center [685, 159] width 619 height 52
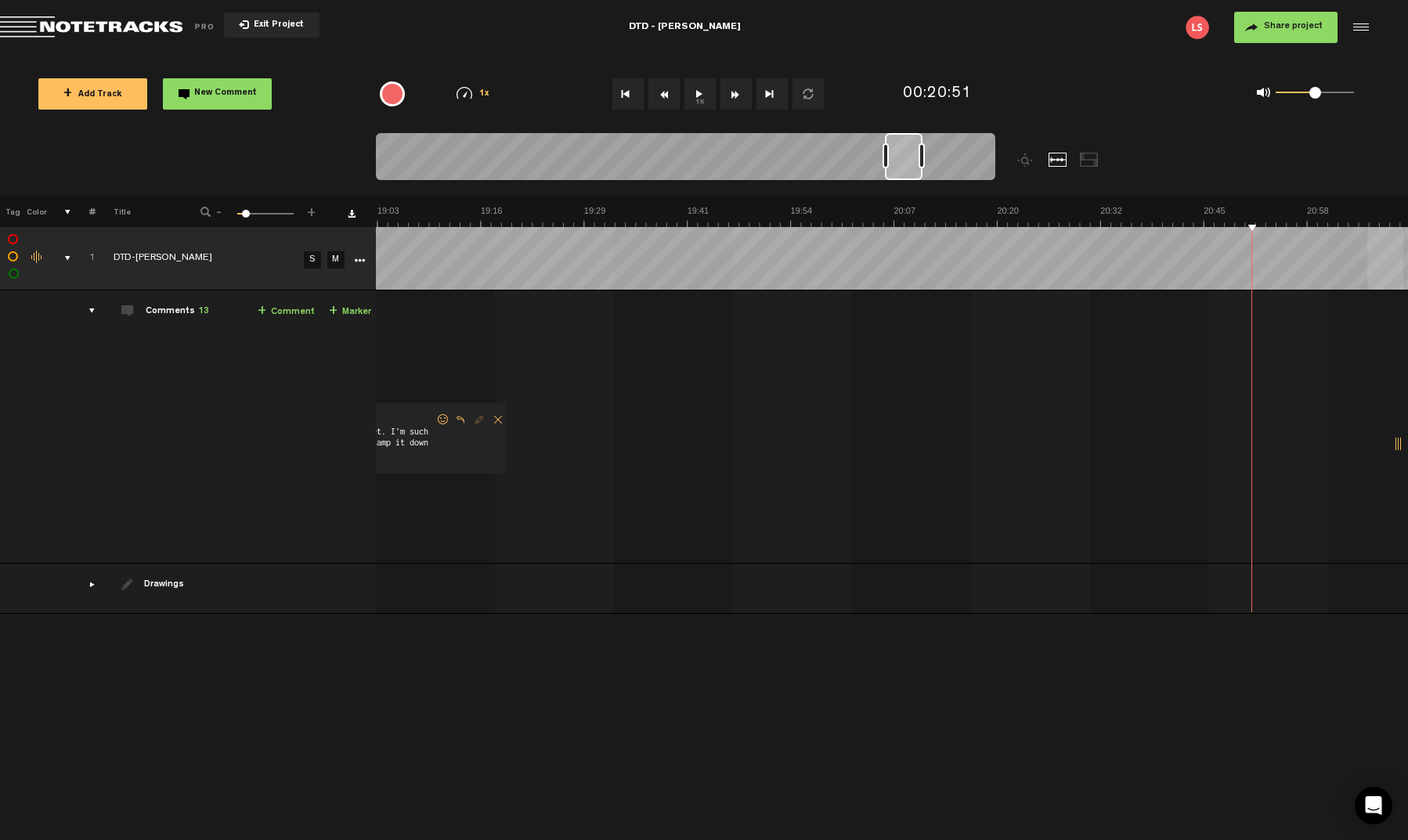
click at [954, 161] on div at bounding box center [685, 159] width 619 height 52
click at [942, 162] on div at bounding box center [685, 159] width 619 height 52
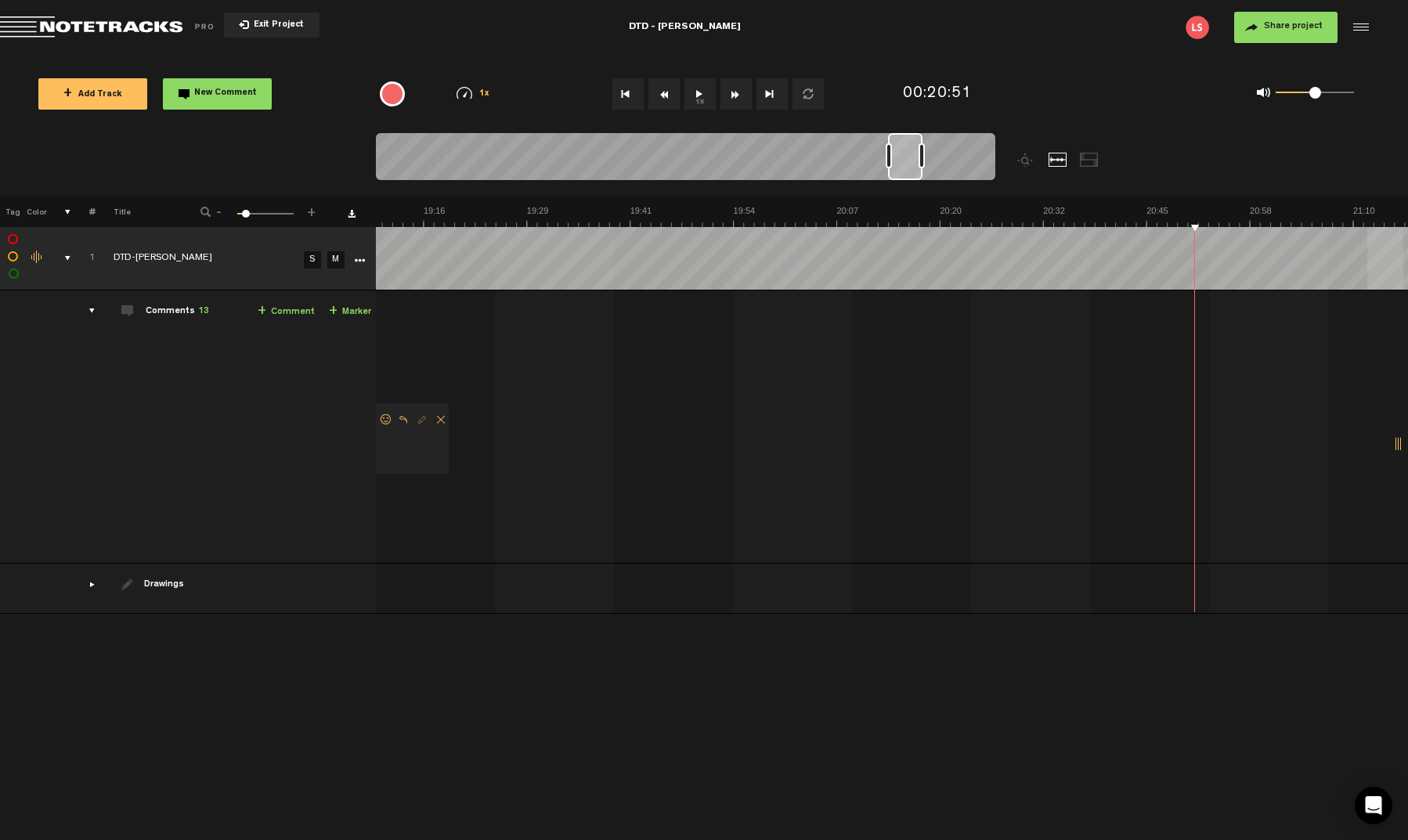
click at [935, 164] on div at bounding box center [685, 159] width 619 height 52
click at [936, 164] on div at bounding box center [685, 159] width 619 height 52
click at [940, 166] on div at bounding box center [685, 159] width 619 height 52
click at [945, 166] on div at bounding box center [685, 159] width 619 height 52
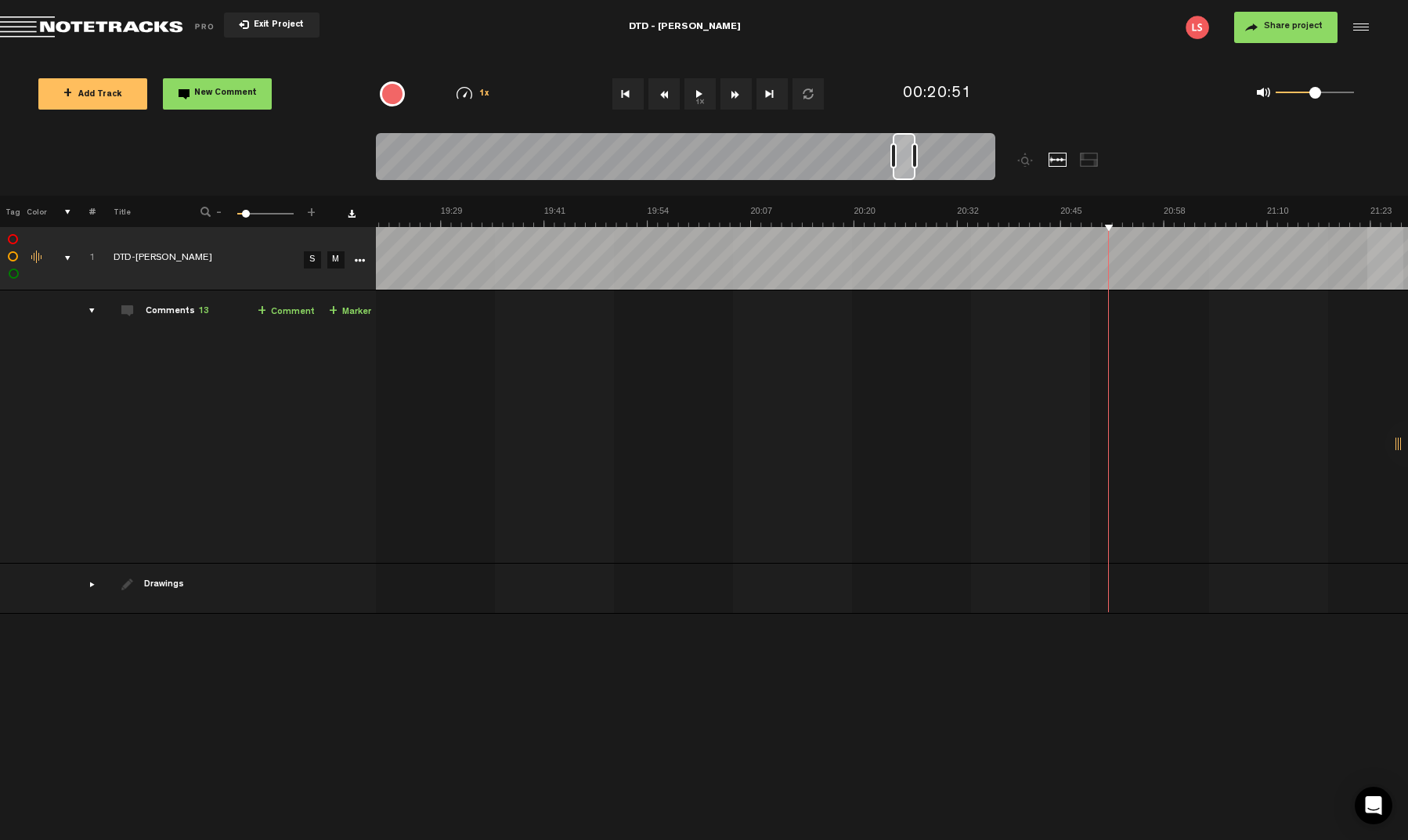
click at [985, 161] on div at bounding box center [685, 159] width 619 height 52
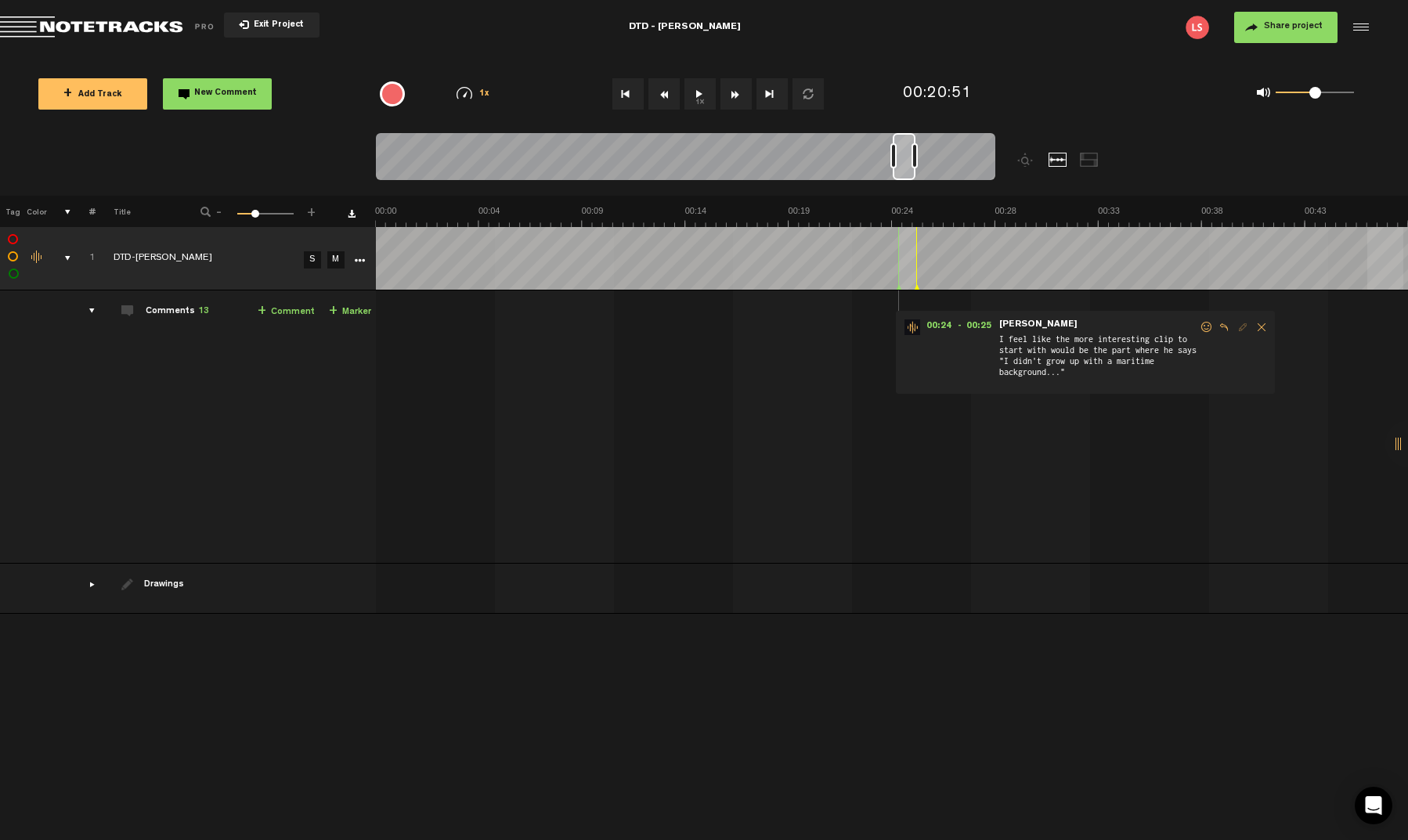
scroll to position [0, 24876]
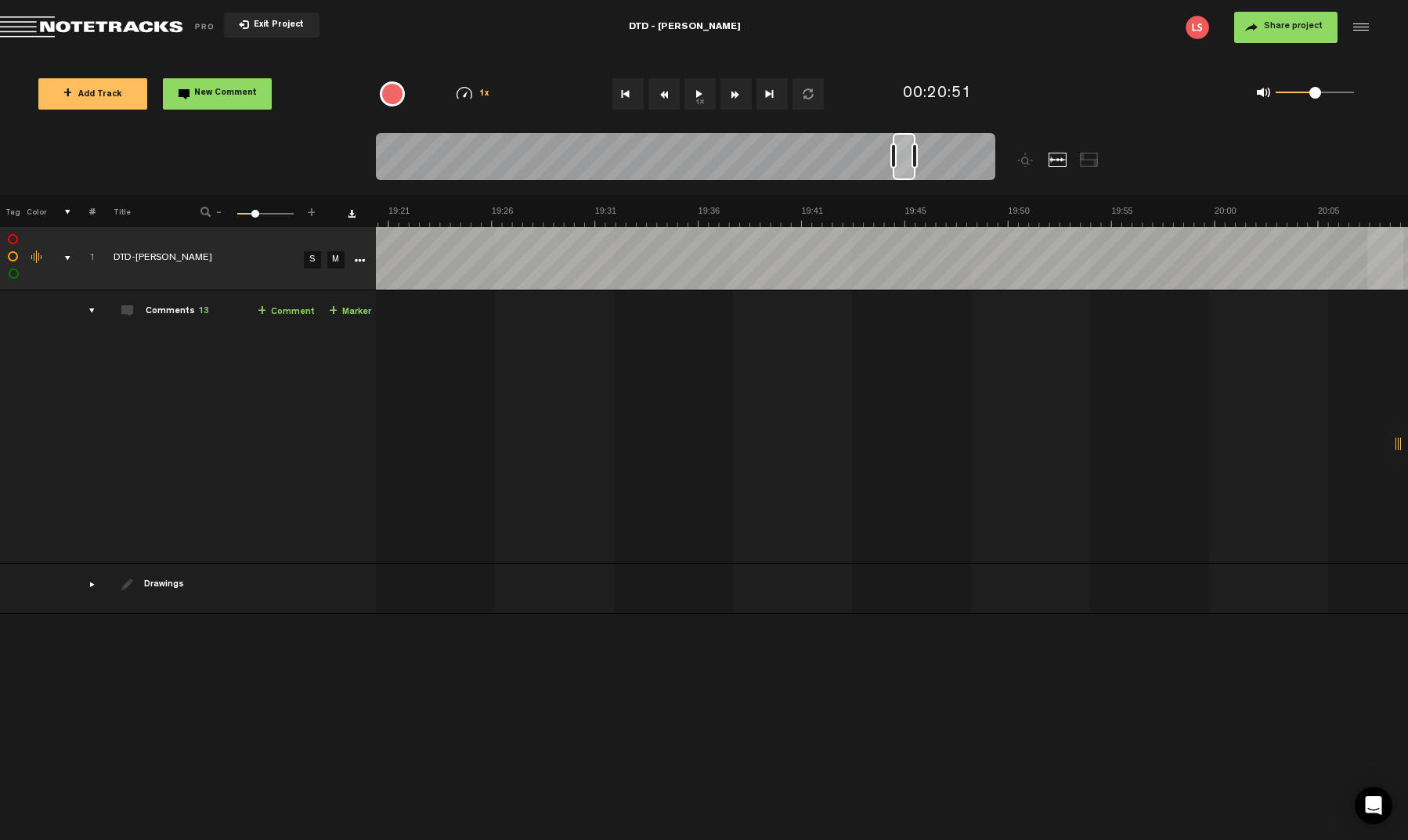
click at [948, 161] on div at bounding box center [685, 159] width 619 height 52
click at [953, 174] on div at bounding box center [685, 159] width 619 height 52
click at [961, 162] on div at bounding box center [685, 159] width 619 height 52
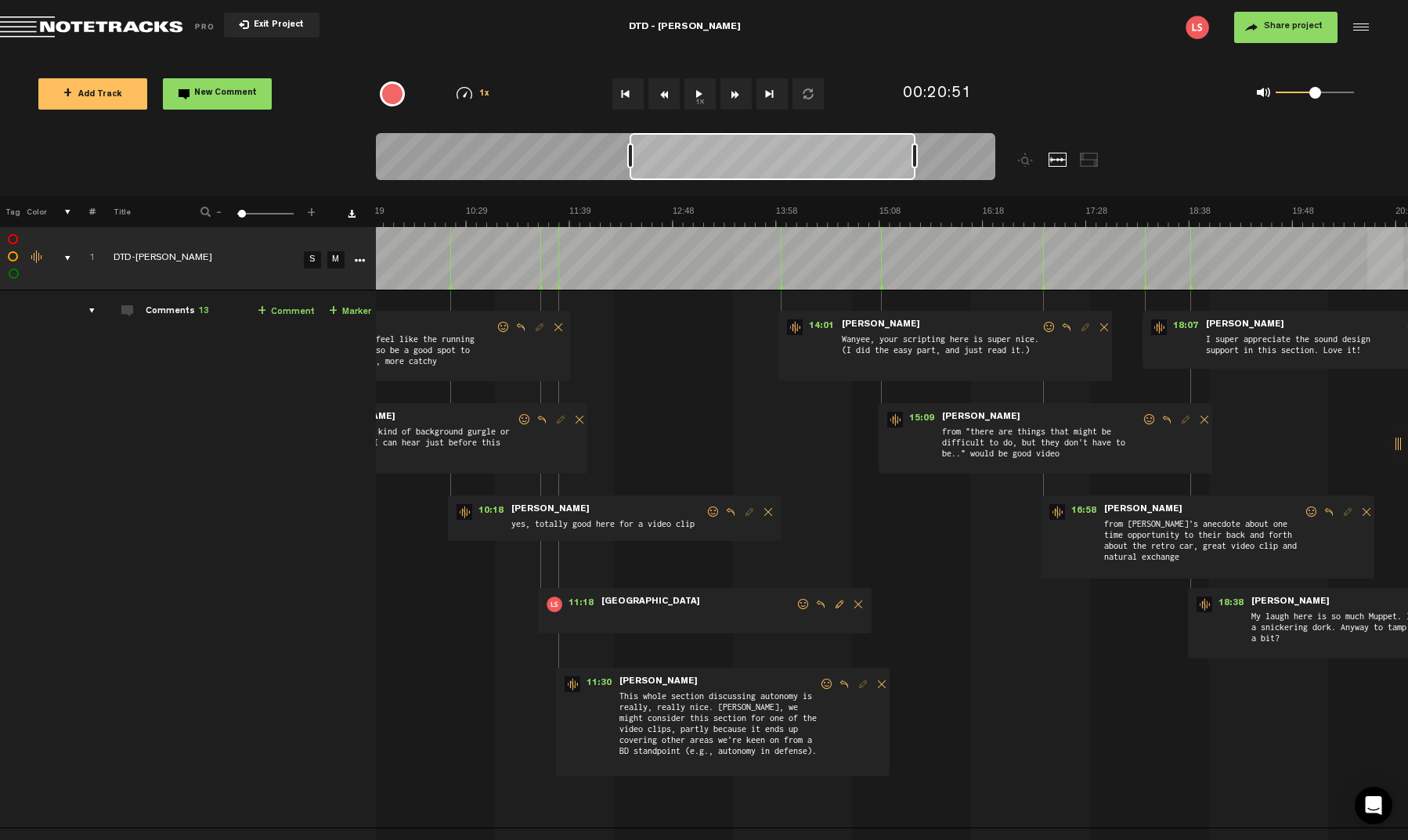
drag, startPoint x: 901, startPoint y: 166, endPoint x: 630, endPoint y: 157, distance: 271.1
click at [630, 157] on div at bounding box center [630, 156] width 7 height 25
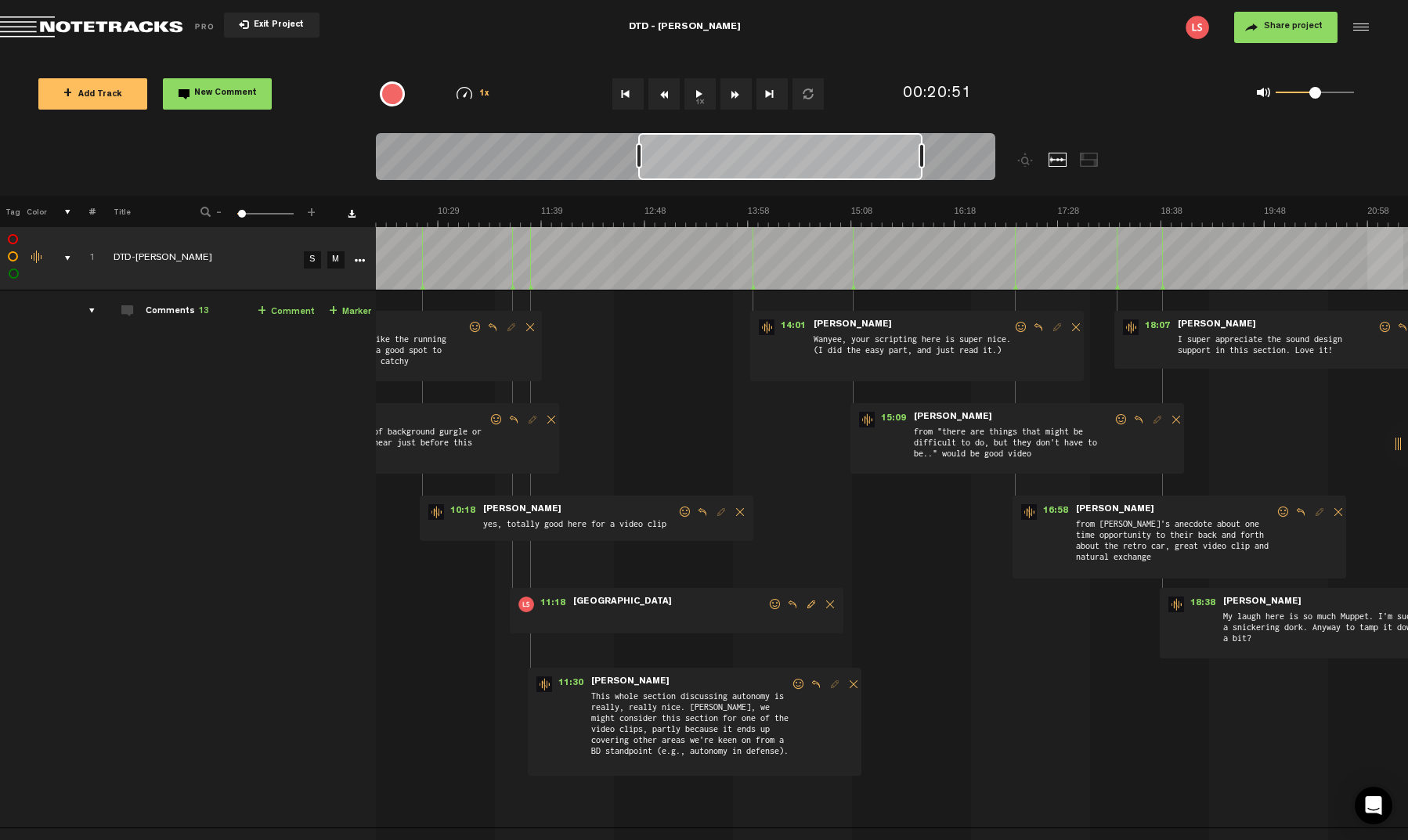
drag, startPoint x: 686, startPoint y: 156, endPoint x: 889, endPoint y: 167, distance: 203.3
click at [889, 167] on div at bounding box center [780, 156] width 284 height 47
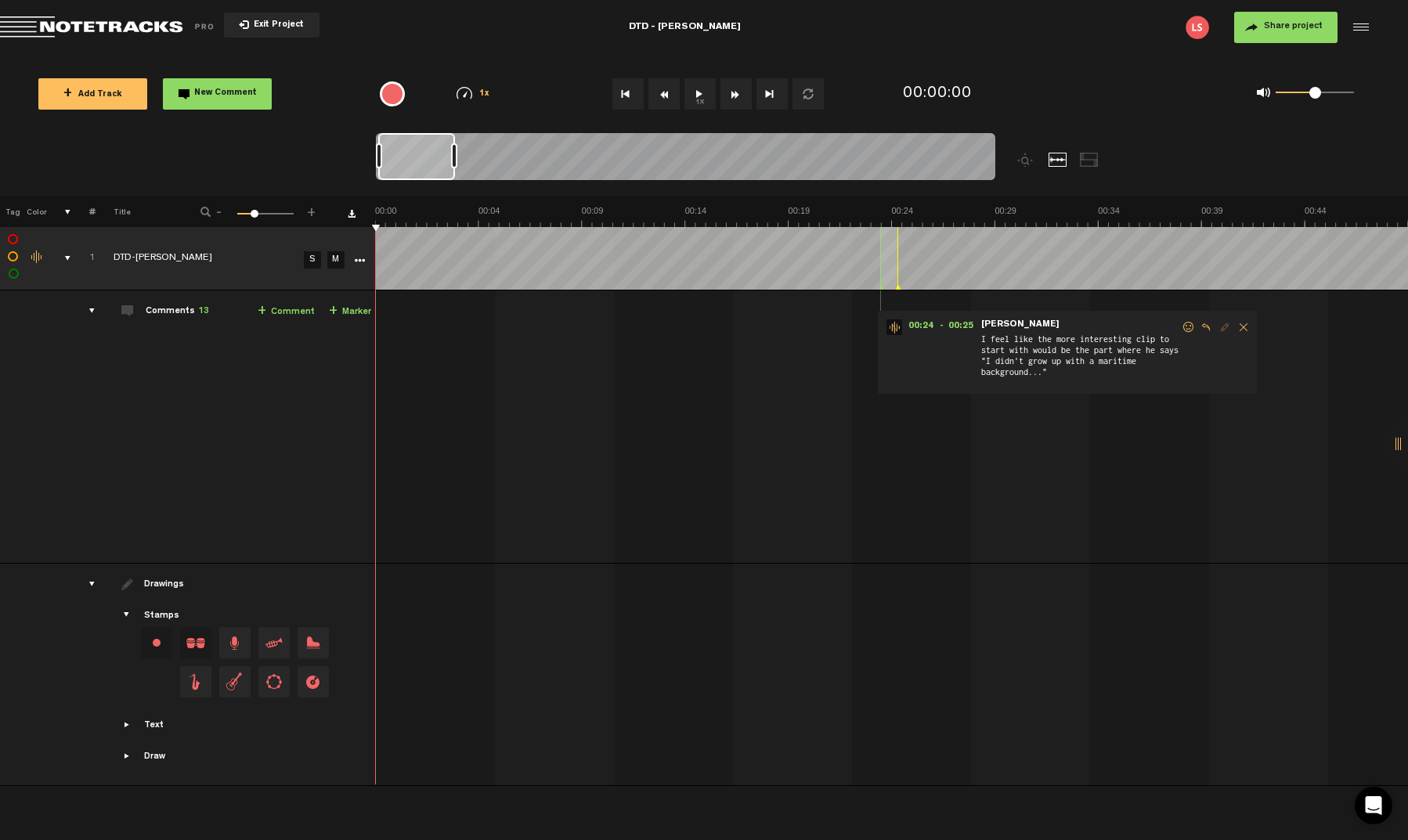
drag, startPoint x: 401, startPoint y: 159, endPoint x: 455, endPoint y: 166, distance: 54.5
click at [455, 166] on div at bounding box center [454, 156] width 7 height 25
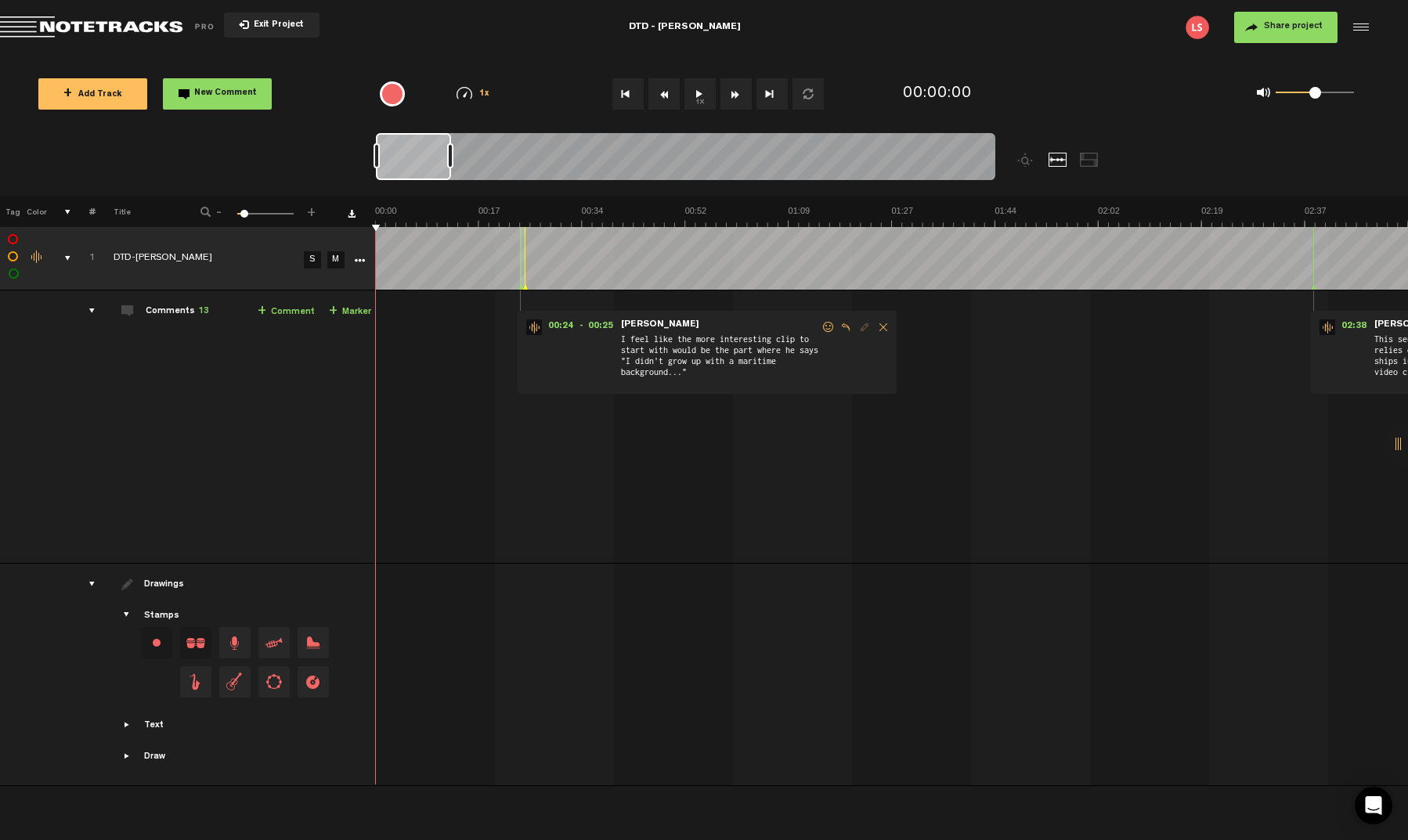
drag, startPoint x: 413, startPoint y: 162, endPoint x: 363, endPoint y: 160, distance: 50.0
click at [363, 160] on nt-zoom-navigation-bar at bounding box center [704, 165] width 1408 height 63
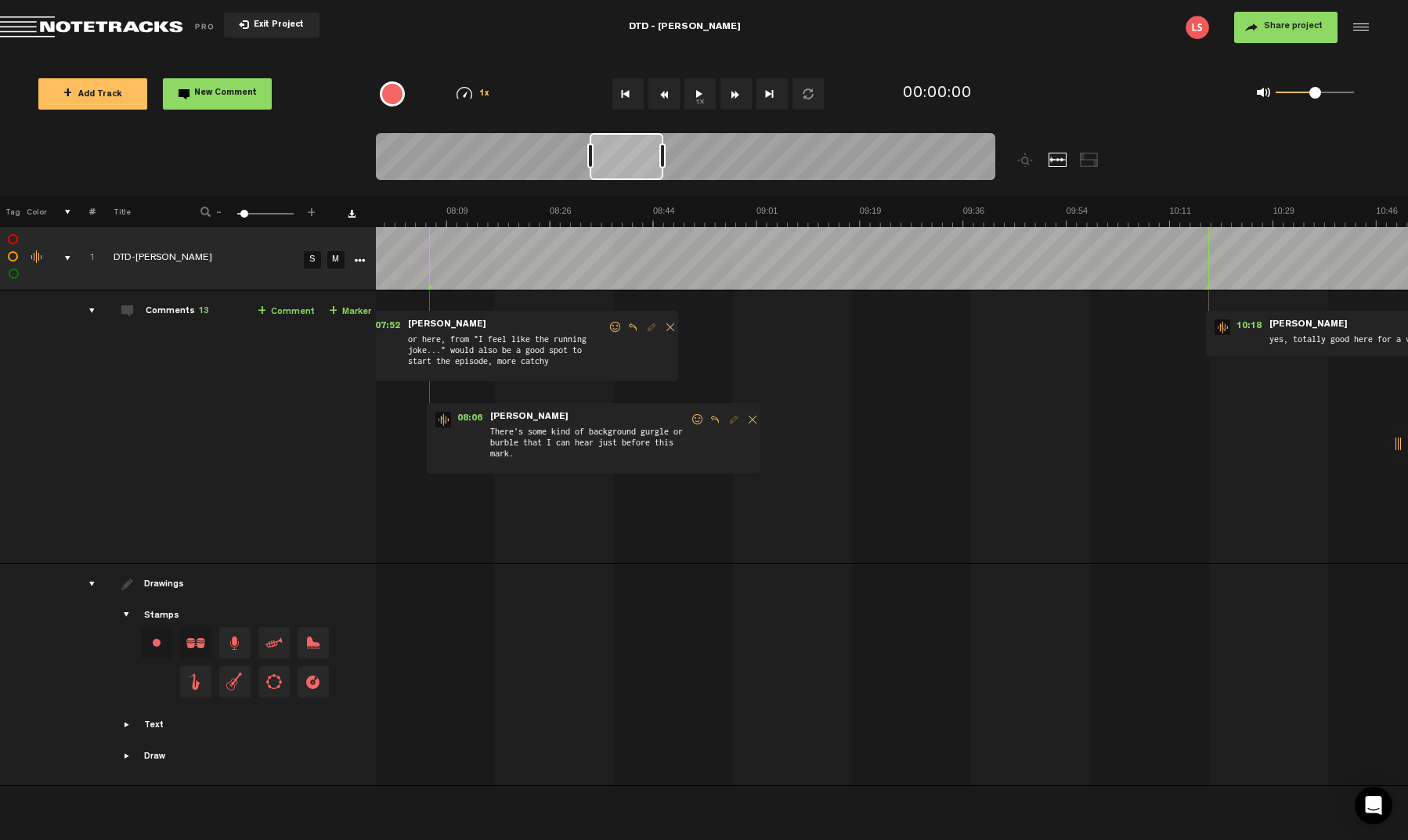
scroll to position [0, 2821]
drag, startPoint x: 416, startPoint y: 162, endPoint x: 630, endPoint y: 166, distance: 214.0
click at [630, 166] on div at bounding box center [626, 156] width 73 height 47
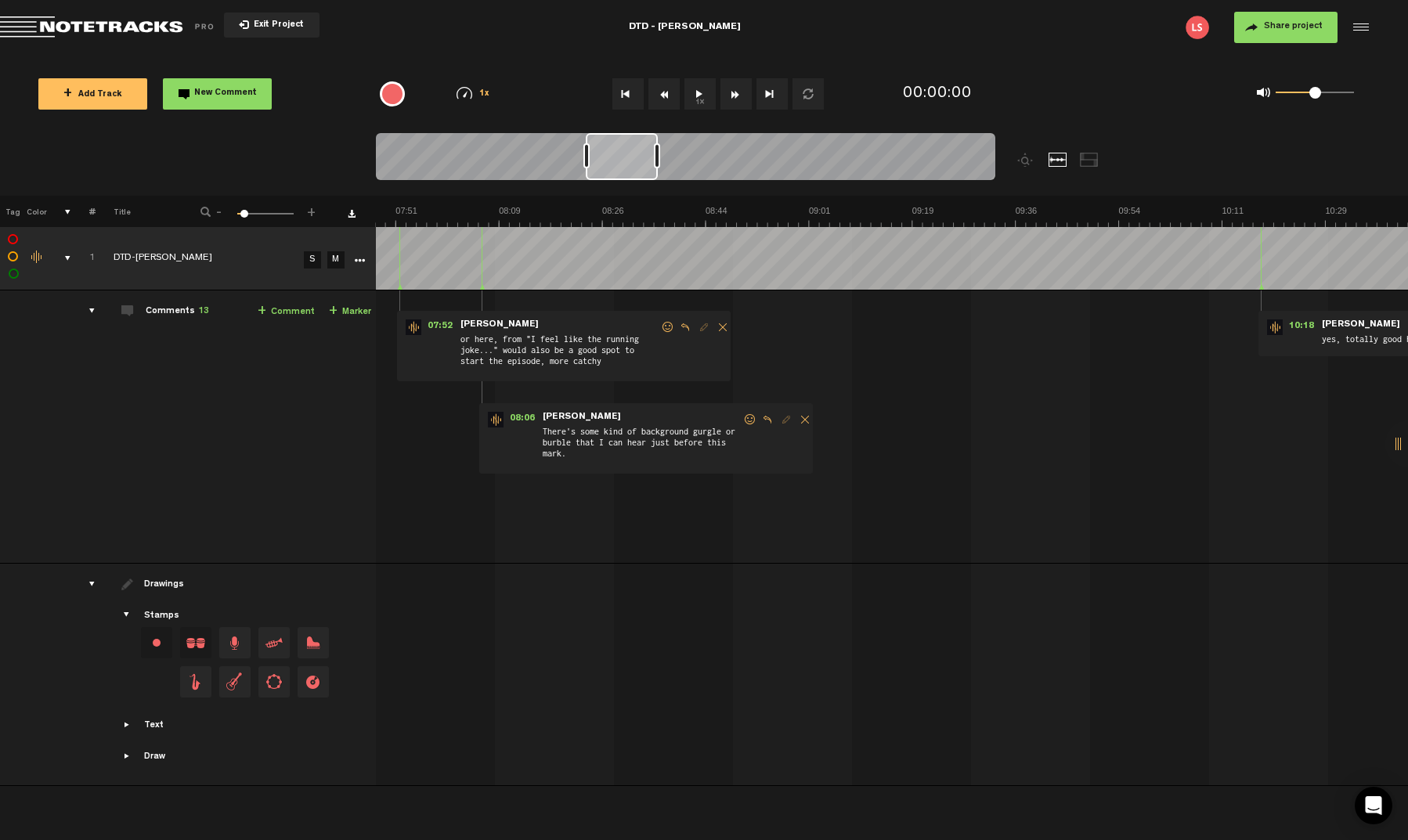
scroll to position [0, 2767]
drag, startPoint x: 617, startPoint y: 159, endPoint x: 614, endPoint y: 177, distance: 18.2
click at [614, 177] on div at bounding box center [622, 156] width 72 height 47
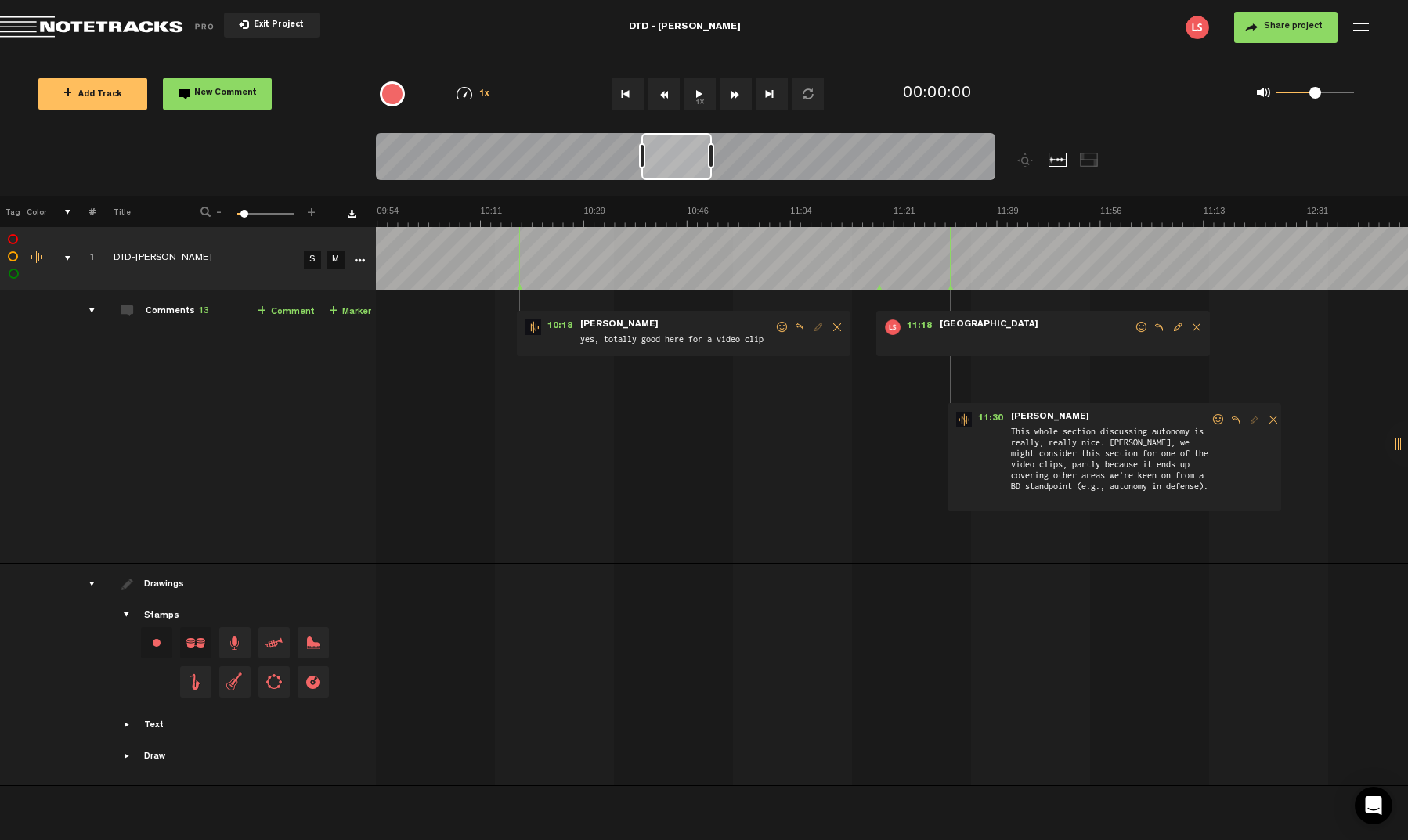
scroll to position [0, 3499]
drag, startPoint x: 622, startPoint y: 175, endPoint x: 677, endPoint y: 171, distance: 55.1
click at [677, 171] on div at bounding box center [675, 156] width 70 height 47
click at [702, 97] on button "1x" at bounding box center [699, 93] width 31 height 31
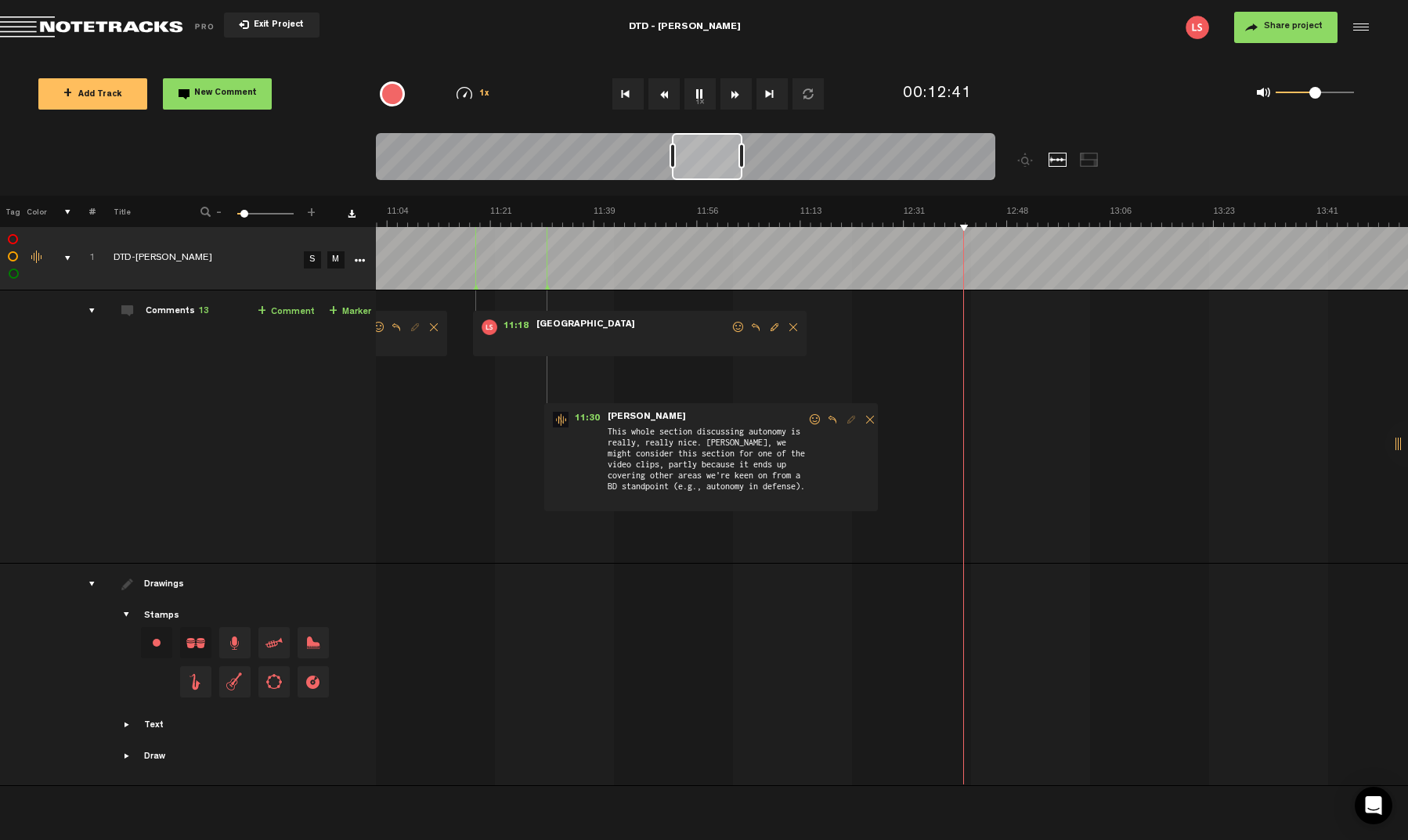
click at [696, 99] on button "1x" at bounding box center [699, 93] width 31 height 31
click at [701, 85] on button "1x" at bounding box center [699, 93] width 31 height 31
click at [700, 96] on button "1x" at bounding box center [699, 93] width 31 height 31
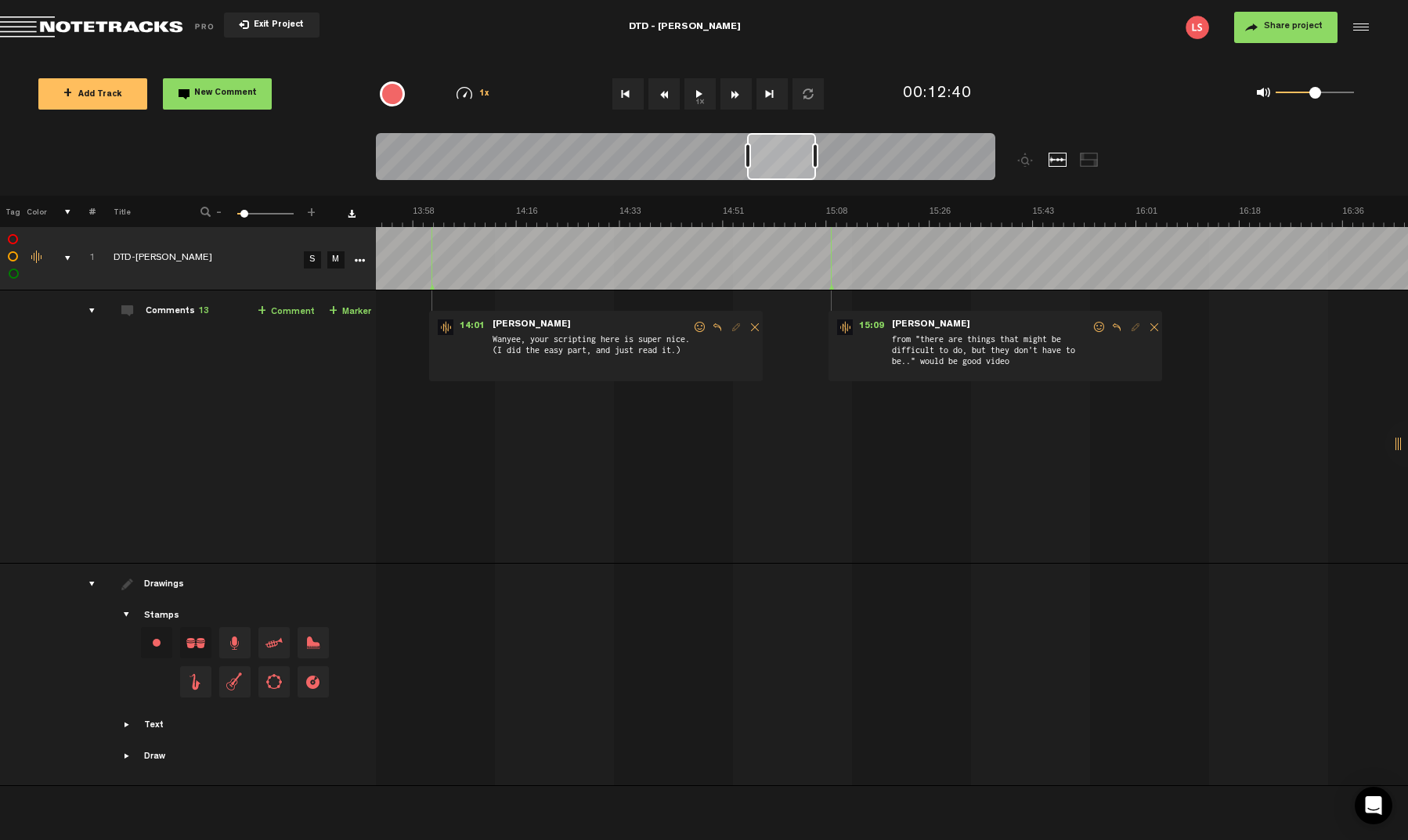
scroll to position [0, 4931]
drag, startPoint x: 698, startPoint y: 156, endPoint x: 775, endPoint y: 160, distance: 77.1
click at [775, 160] on div at bounding box center [782, 156] width 68 height 47
click at [695, 91] on button "1x" at bounding box center [699, 93] width 31 height 31
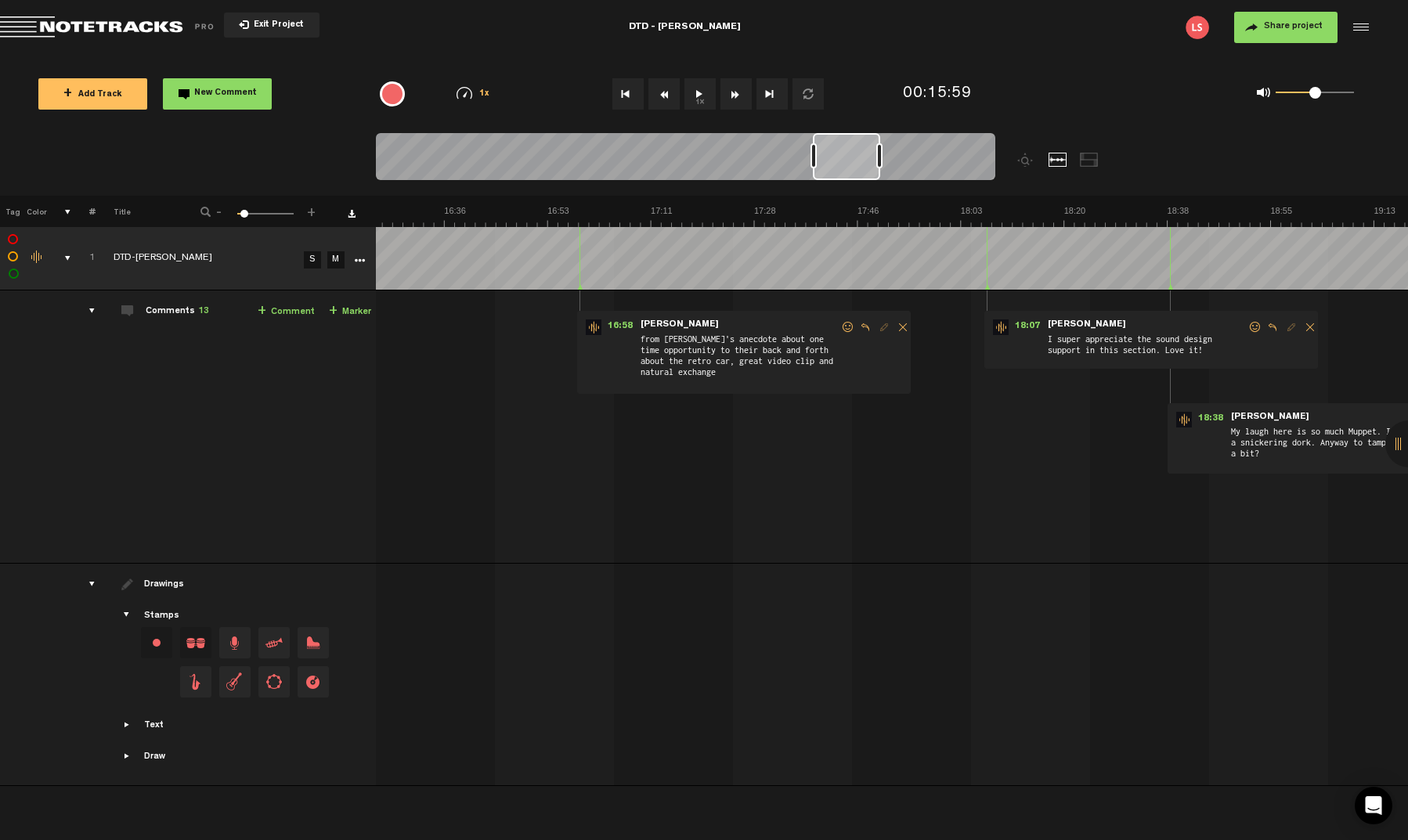
scroll to position [0, 5714]
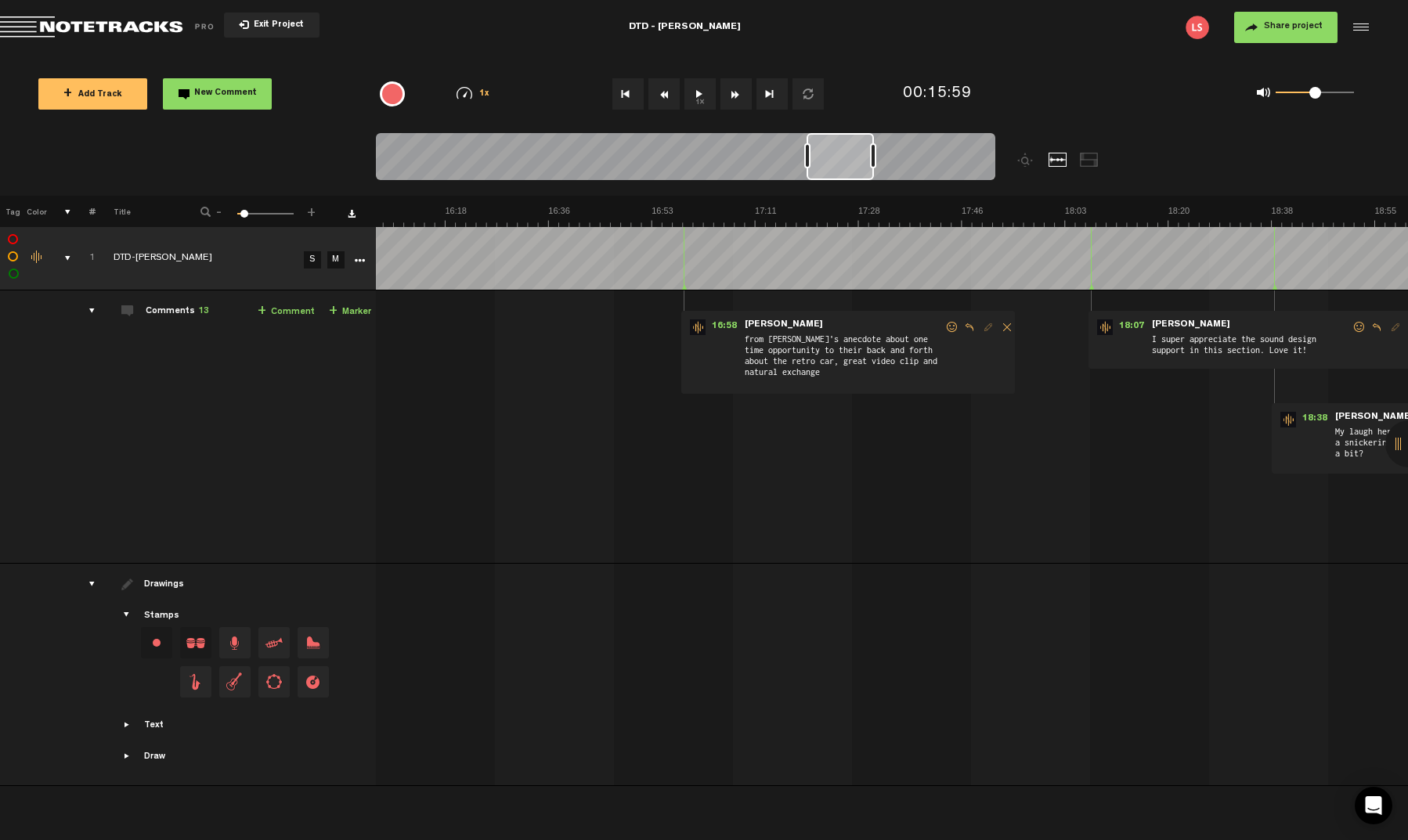
drag, startPoint x: 785, startPoint y: 164, endPoint x: 844, endPoint y: 171, distance: 59.4
click at [844, 171] on div at bounding box center [840, 156] width 68 height 47
click at [701, 98] on button "1x" at bounding box center [699, 93] width 31 height 31
